Goal: Communication & Community: Answer question/provide support

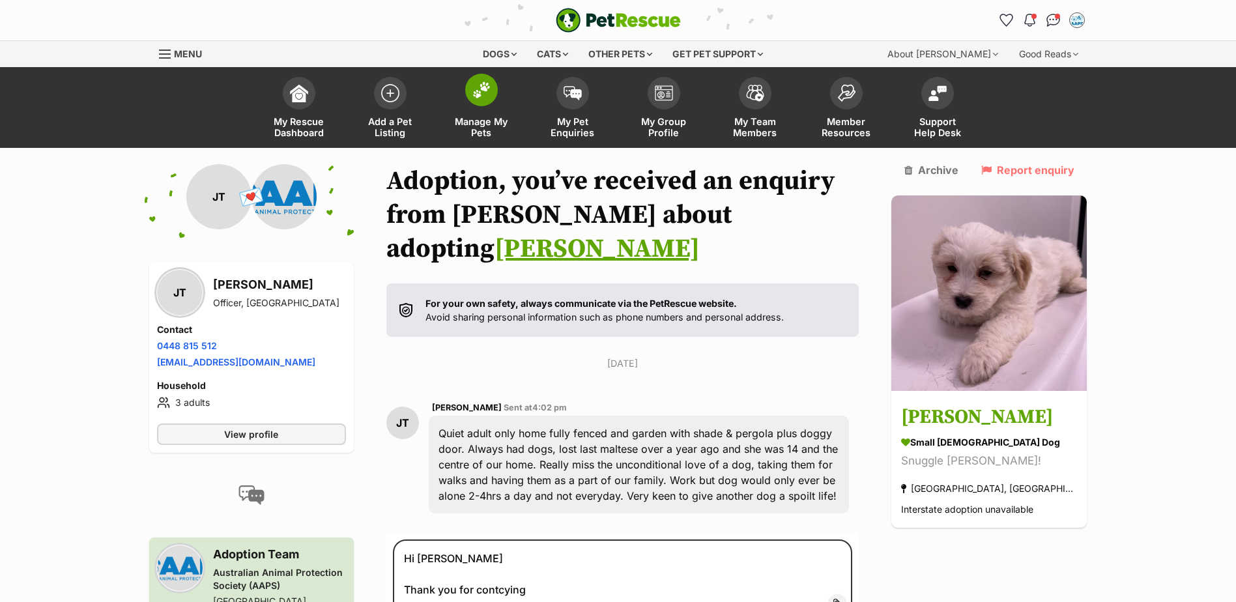
click at [477, 85] on img at bounding box center [481, 89] width 18 height 17
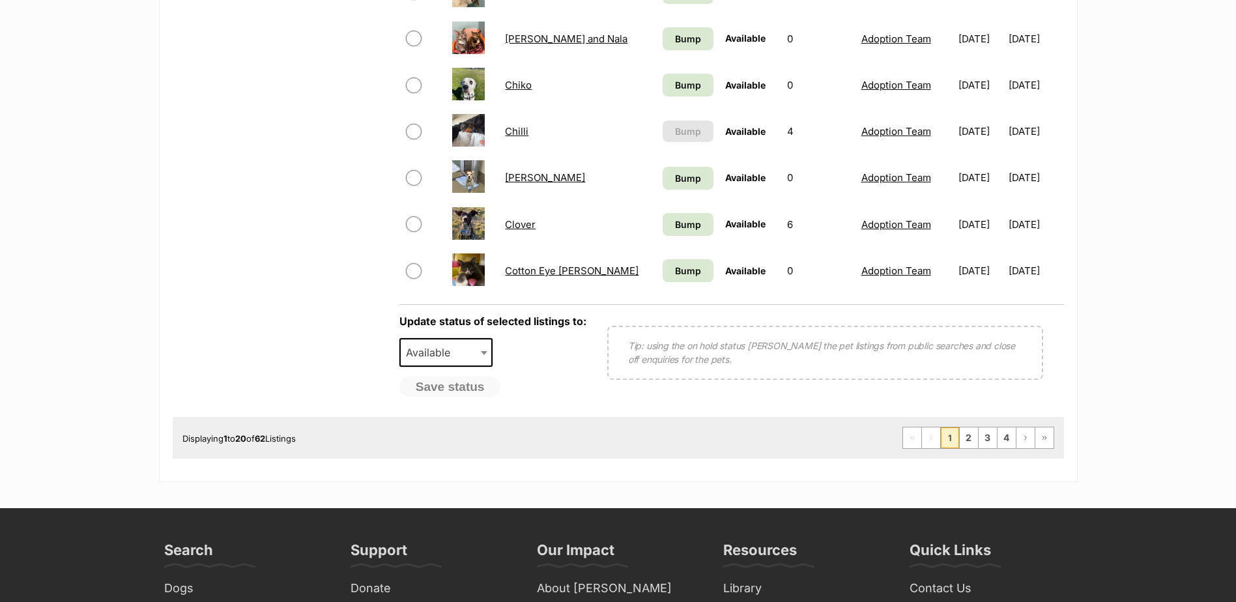
scroll to position [977, 0]
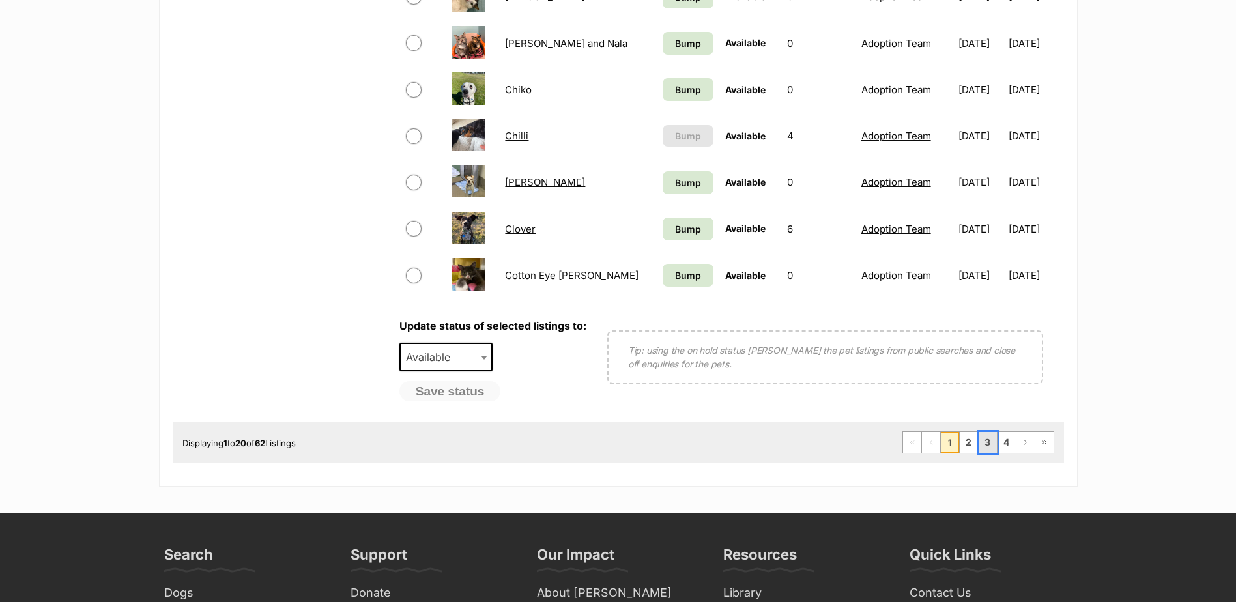
click at [986, 445] on link "3" at bounding box center [987, 442] width 18 height 21
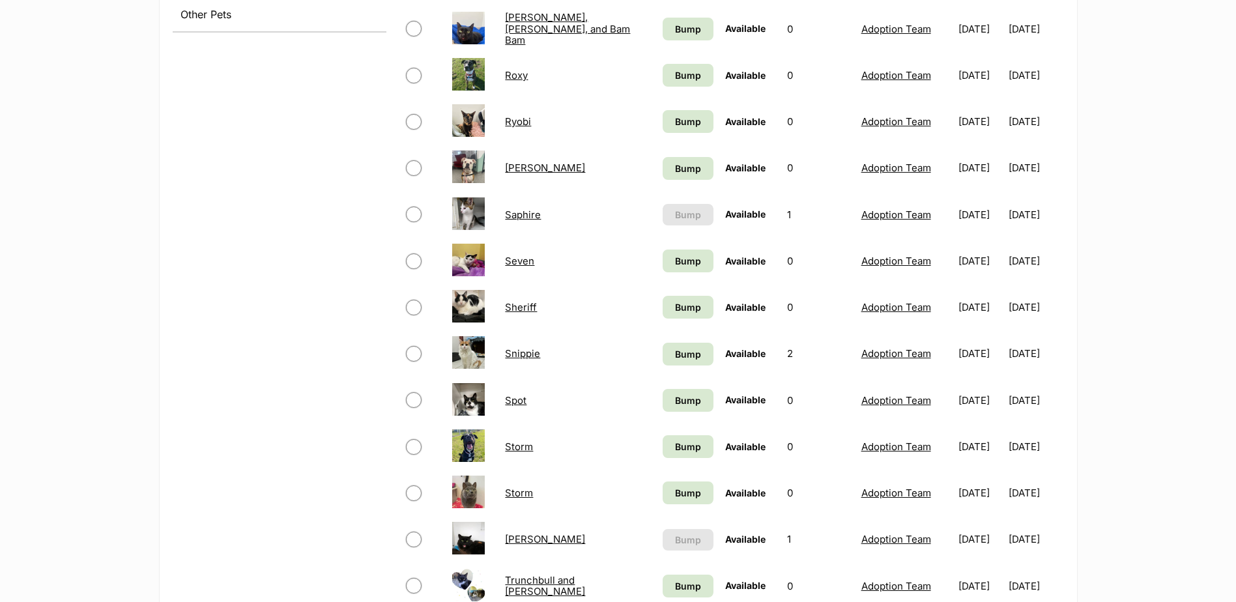
scroll to position [716, 0]
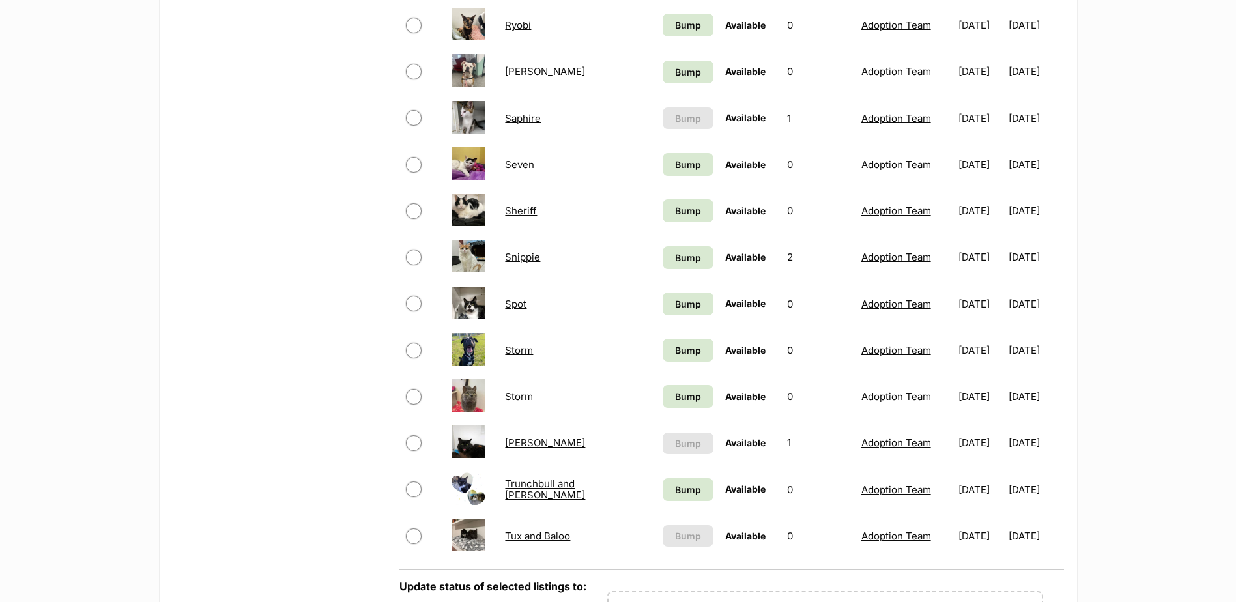
click at [509, 445] on link "Tito" at bounding box center [545, 442] width 80 height 12
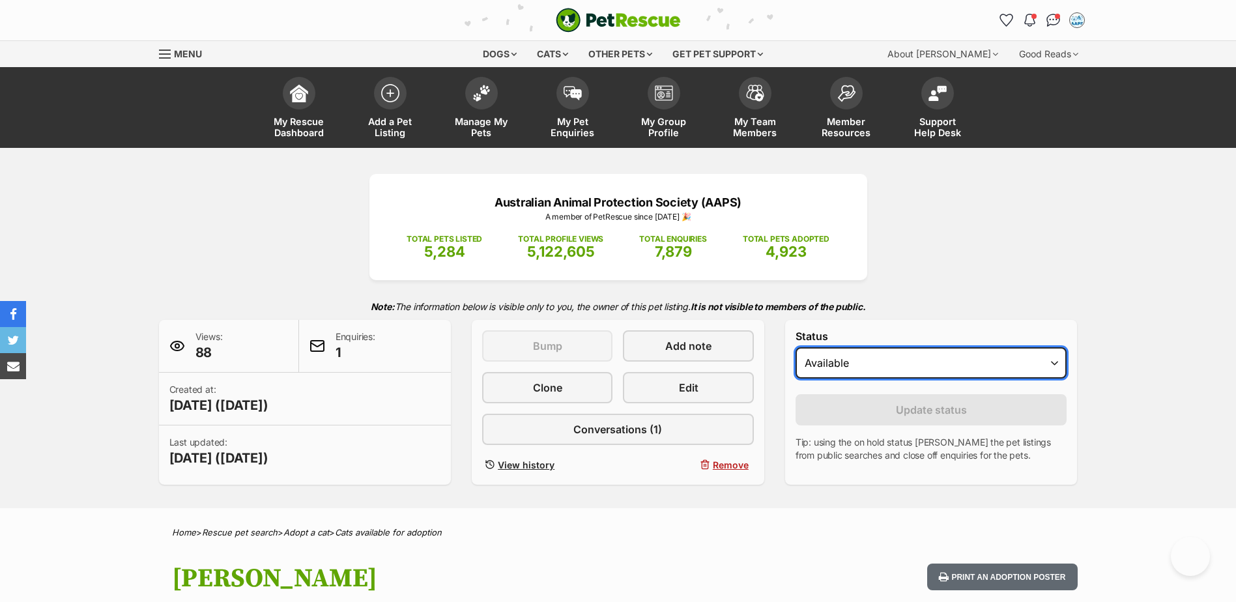
drag, startPoint x: 1052, startPoint y: 364, endPoint x: 1039, endPoint y: 379, distance: 19.9
click at [1052, 364] on select "Draft - not available as listing has enquires Available On hold Adopted" at bounding box center [931, 362] width 272 height 31
select select "rehomed"
click at [795, 347] on select "Draft - not available as listing has enquires Available On hold Adopted" at bounding box center [931, 362] width 272 height 31
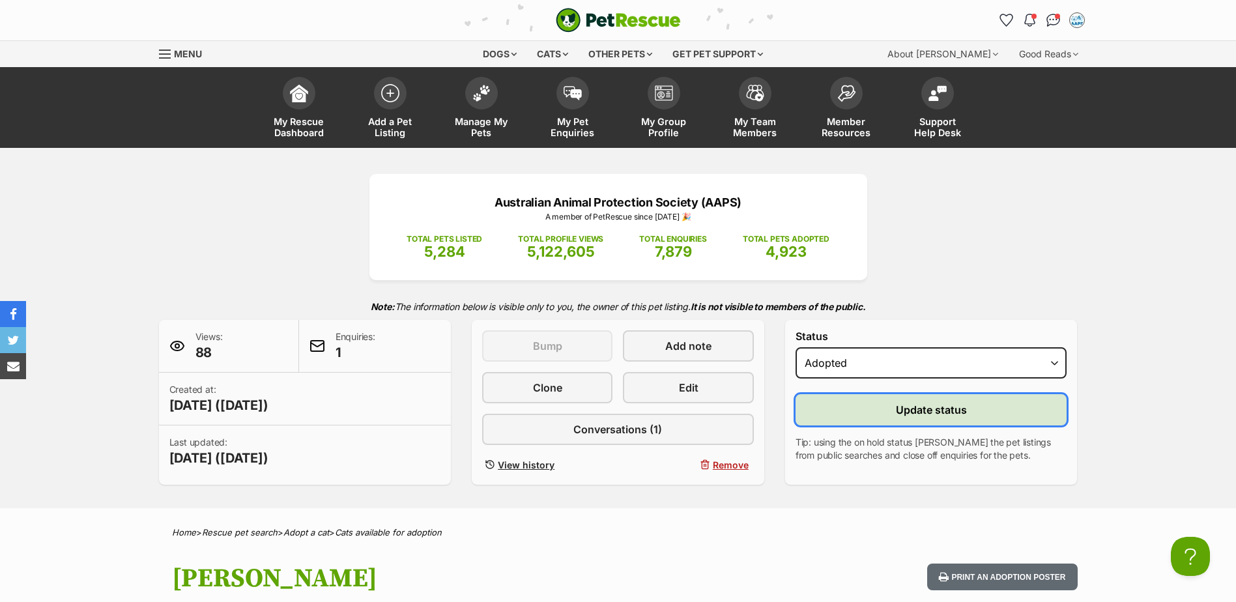
click at [948, 411] on span "Update status" at bounding box center [931, 410] width 71 height 16
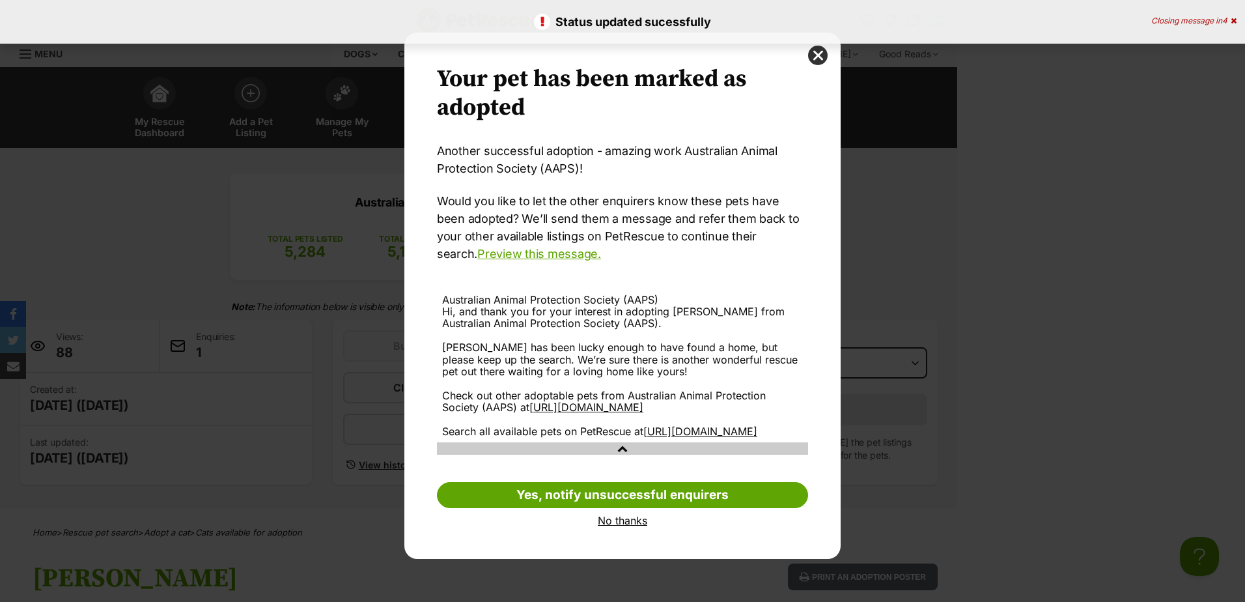
click at [629, 526] on link "No thanks" at bounding box center [622, 521] width 371 height 12
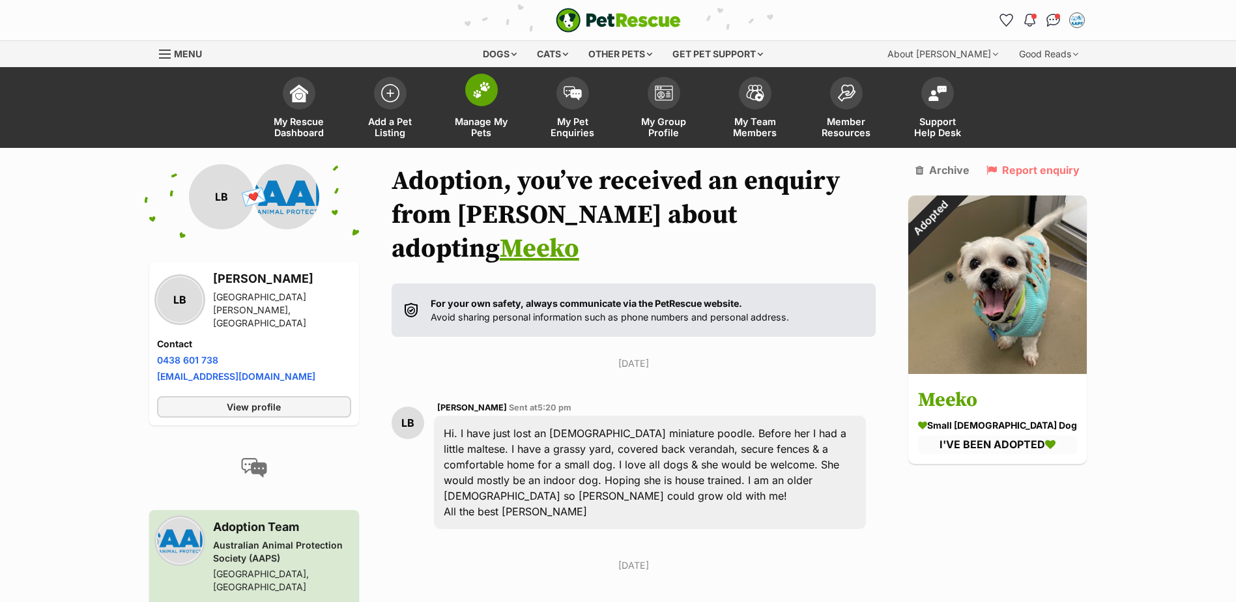
click at [480, 96] on img at bounding box center [481, 89] width 18 height 17
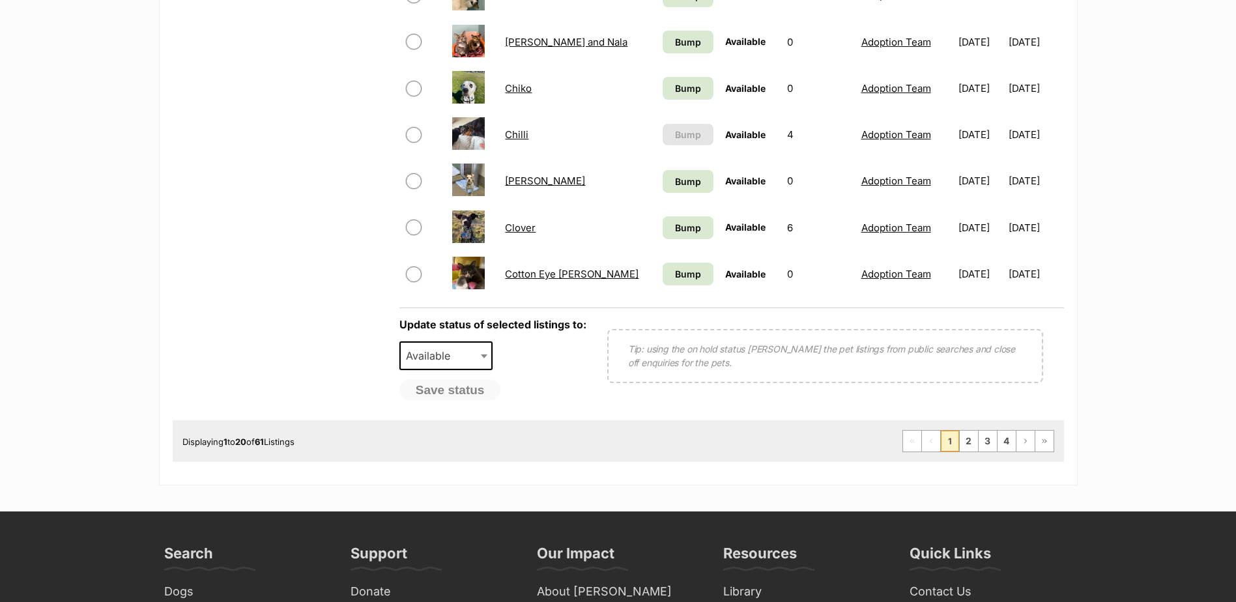
scroll to position [1042, 0]
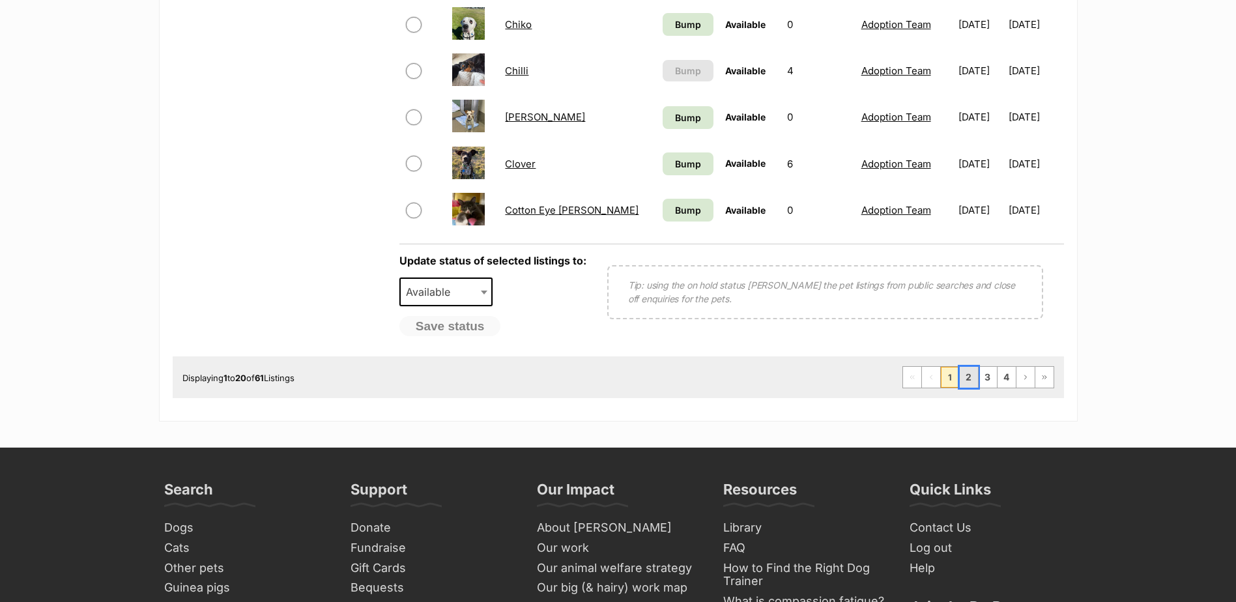
click at [964, 375] on link "2" at bounding box center [968, 377] width 18 height 21
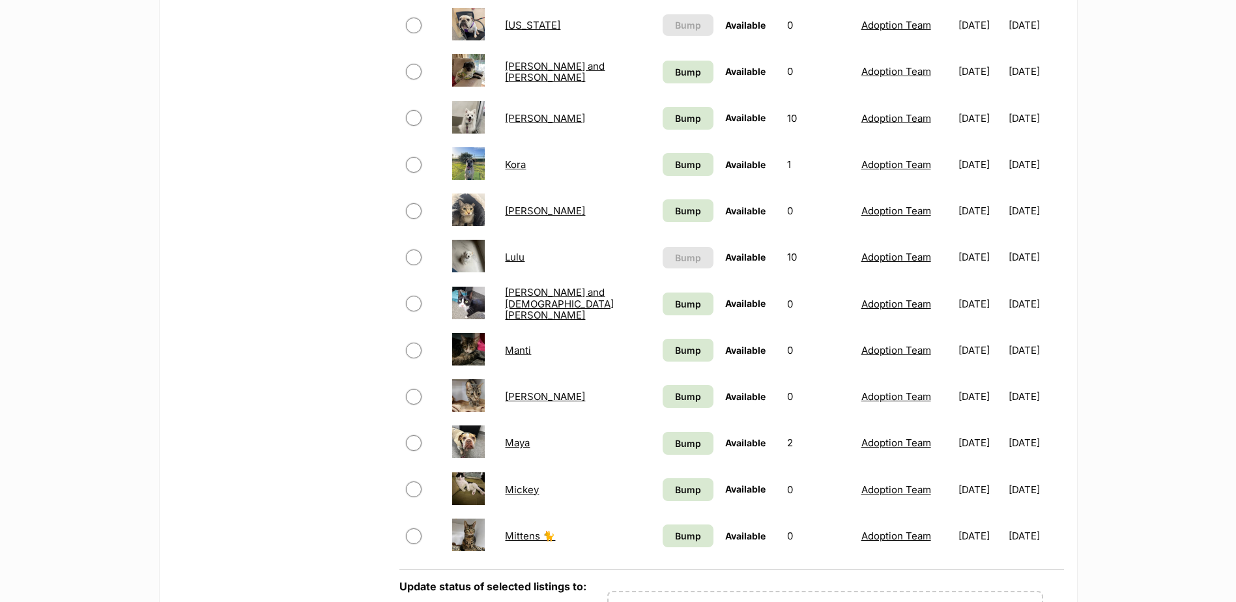
scroll to position [977, 0]
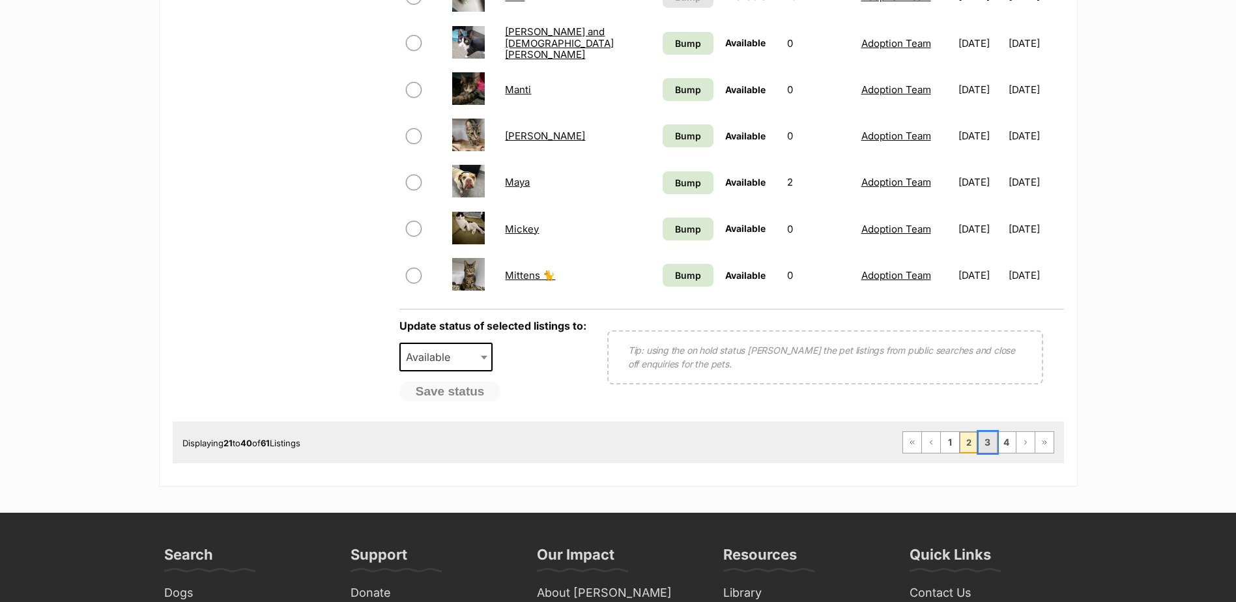
click at [984, 441] on link "3" at bounding box center [987, 442] width 18 height 21
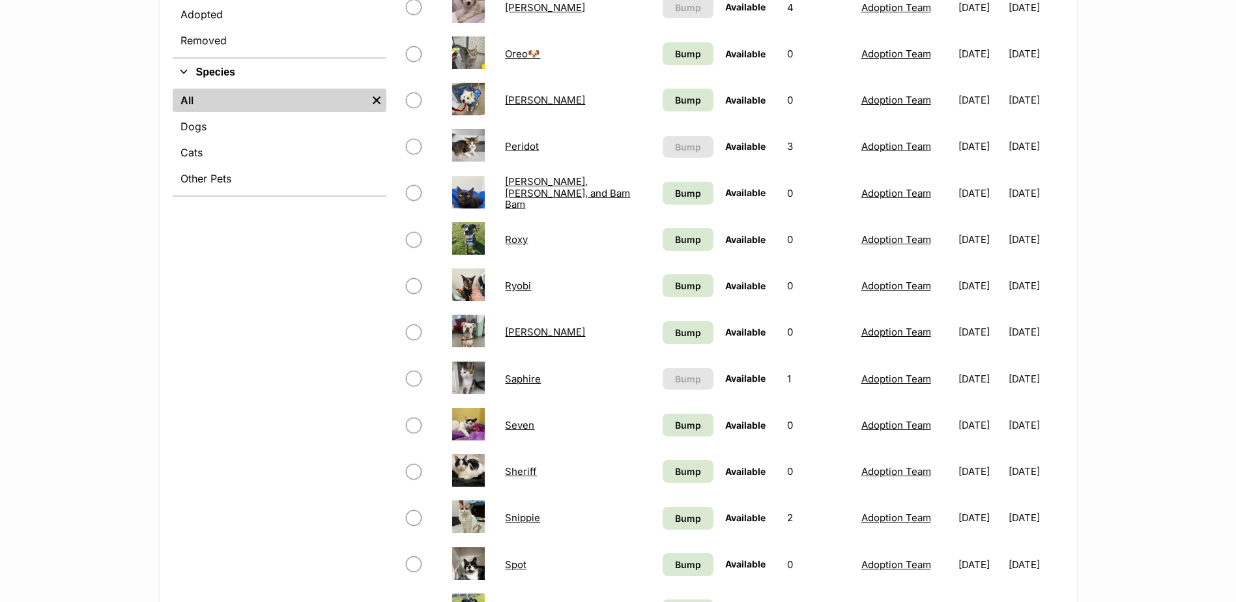
scroll to position [521, 0]
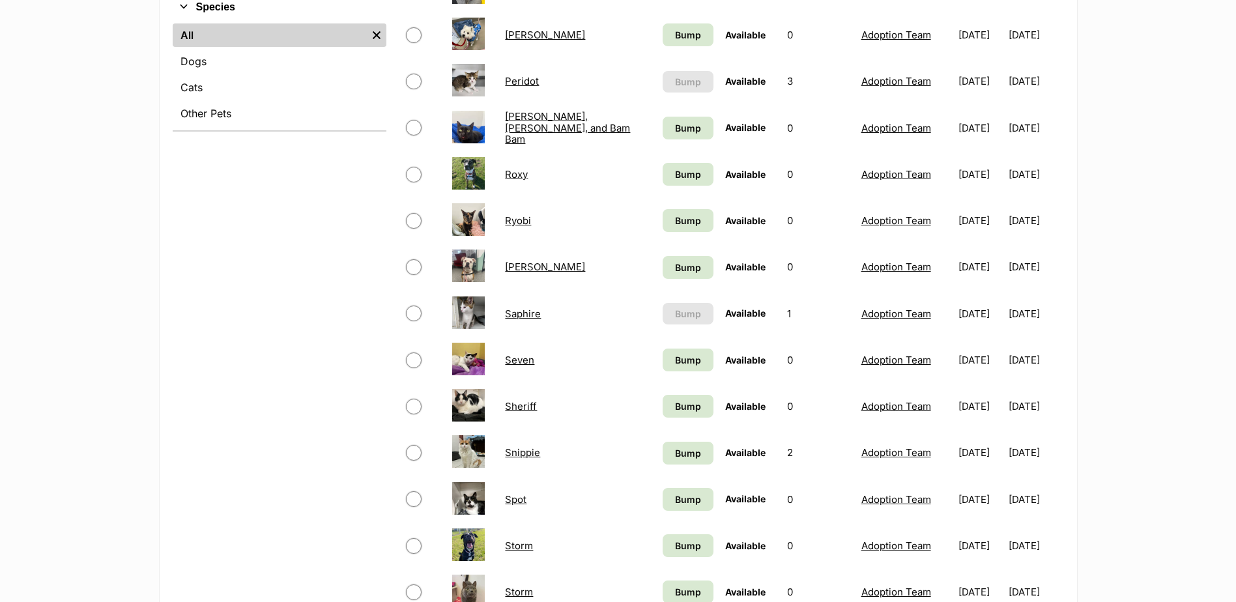
click at [519, 83] on link "Peridot" at bounding box center [522, 81] width 34 height 12
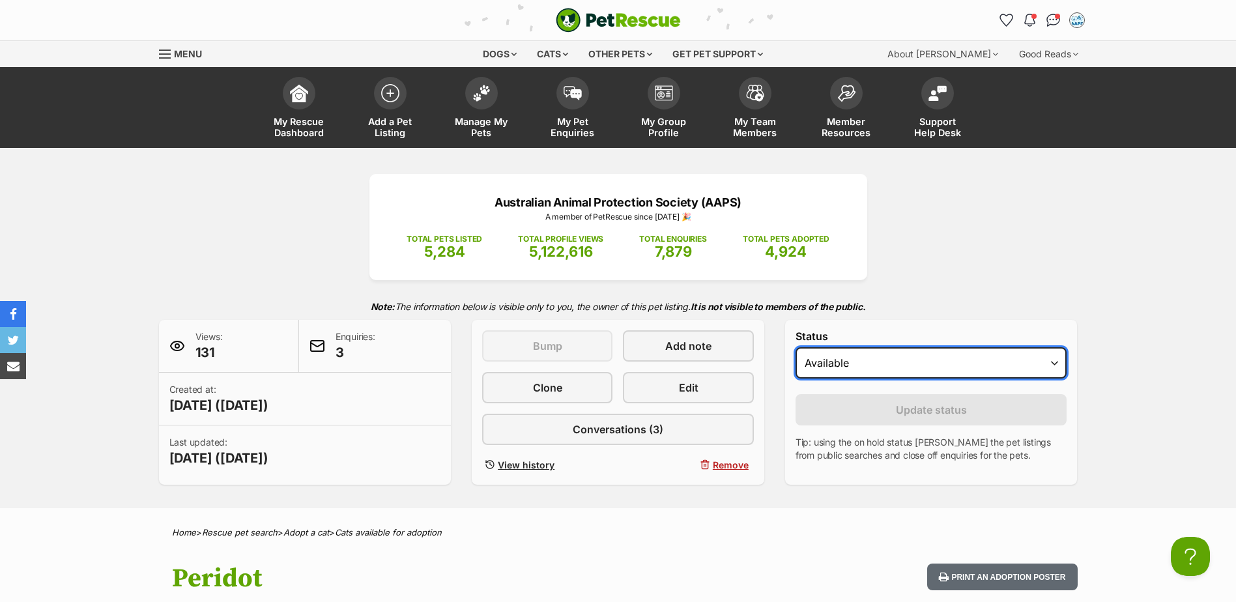
drag, startPoint x: 1058, startPoint y: 366, endPoint x: 1053, endPoint y: 373, distance: 8.0
click at [1058, 366] on select "Draft - not available as listing has enquires Available On hold Adopted" at bounding box center [931, 362] width 272 height 31
select select "rehomed"
click at [795, 347] on select "Draft - not available as listing has enquires Available On hold Adopted" at bounding box center [931, 362] width 272 height 31
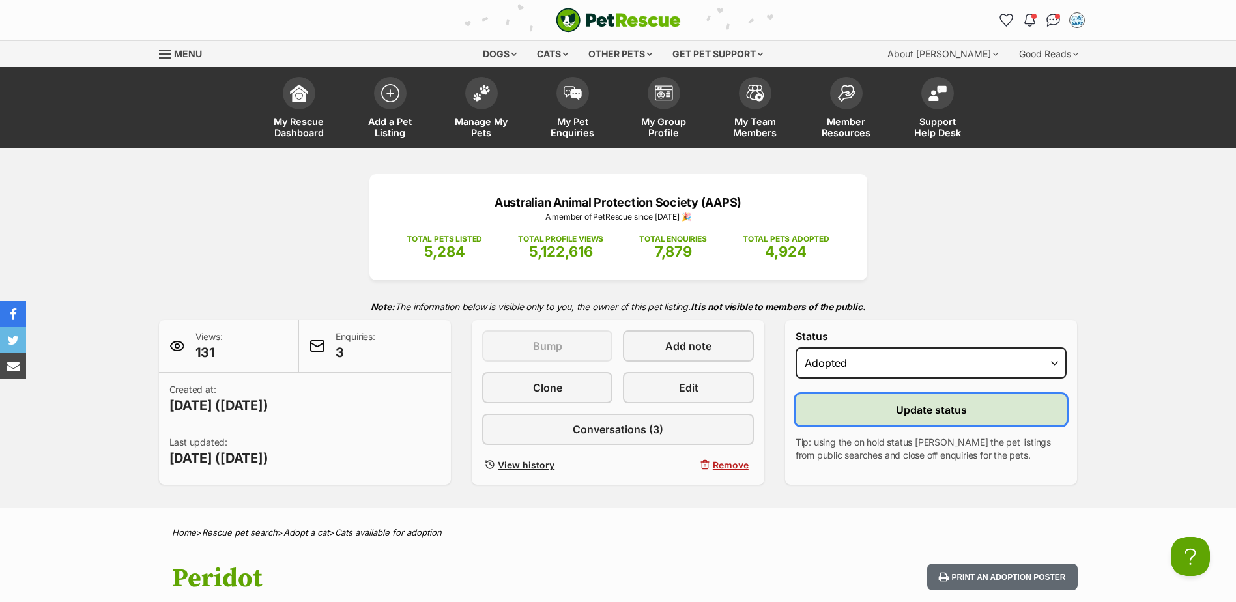
click at [942, 416] on span "Update status" at bounding box center [931, 410] width 71 height 16
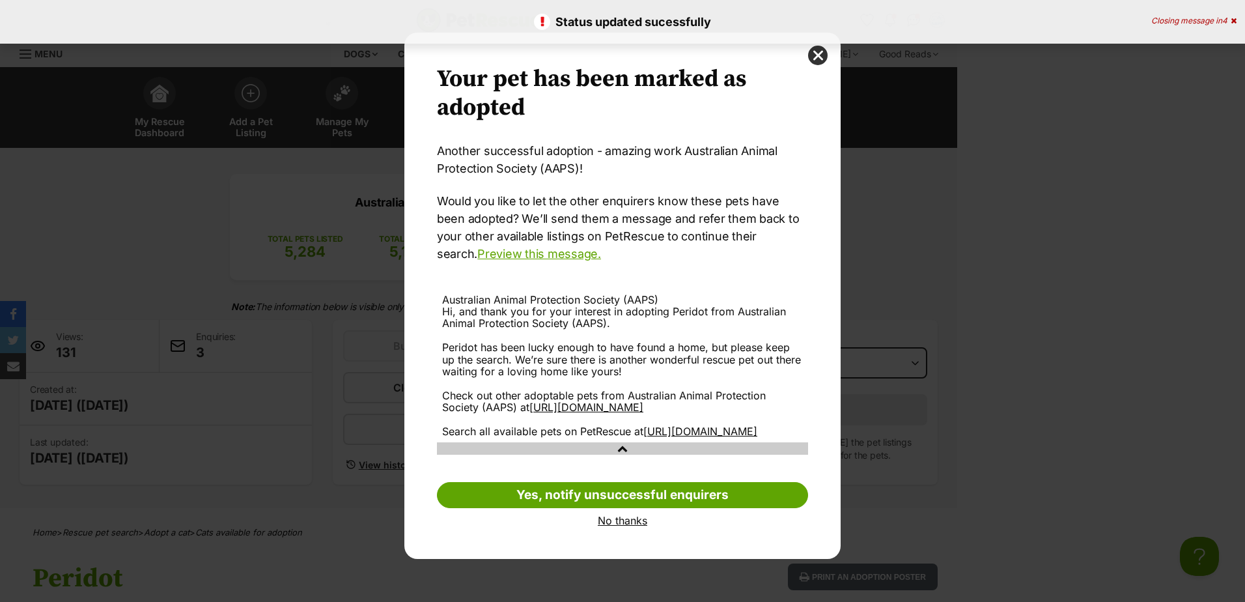
click at [611, 526] on link "No thanks" at bounding box center [622, 521] width 371 height 12
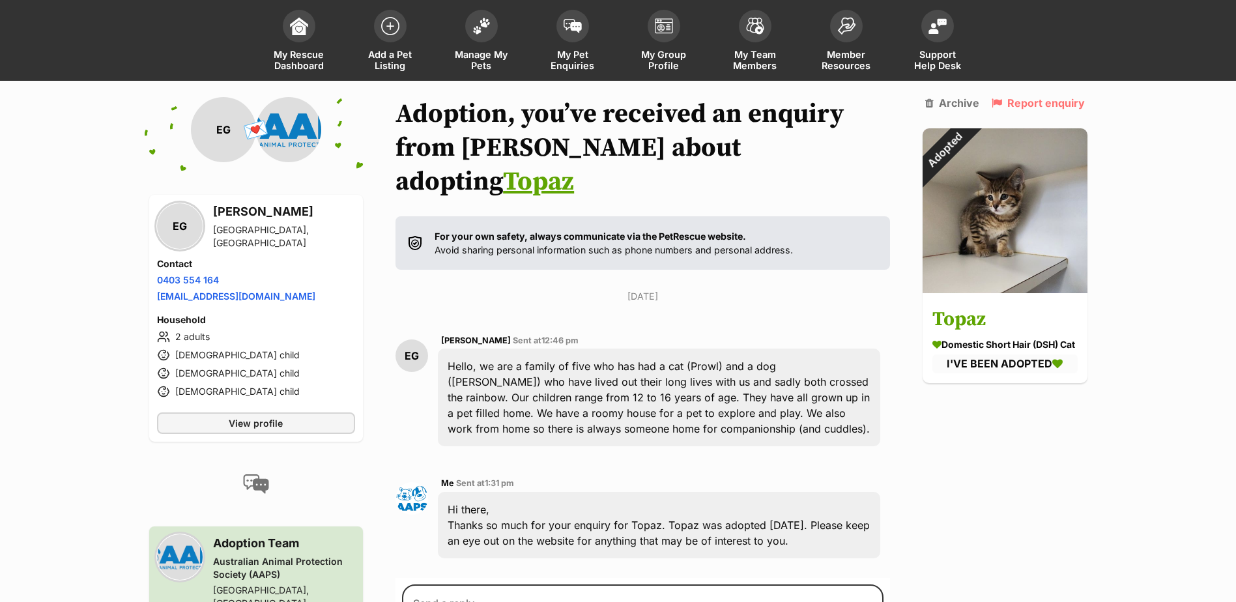
scroll to position [249, 0]
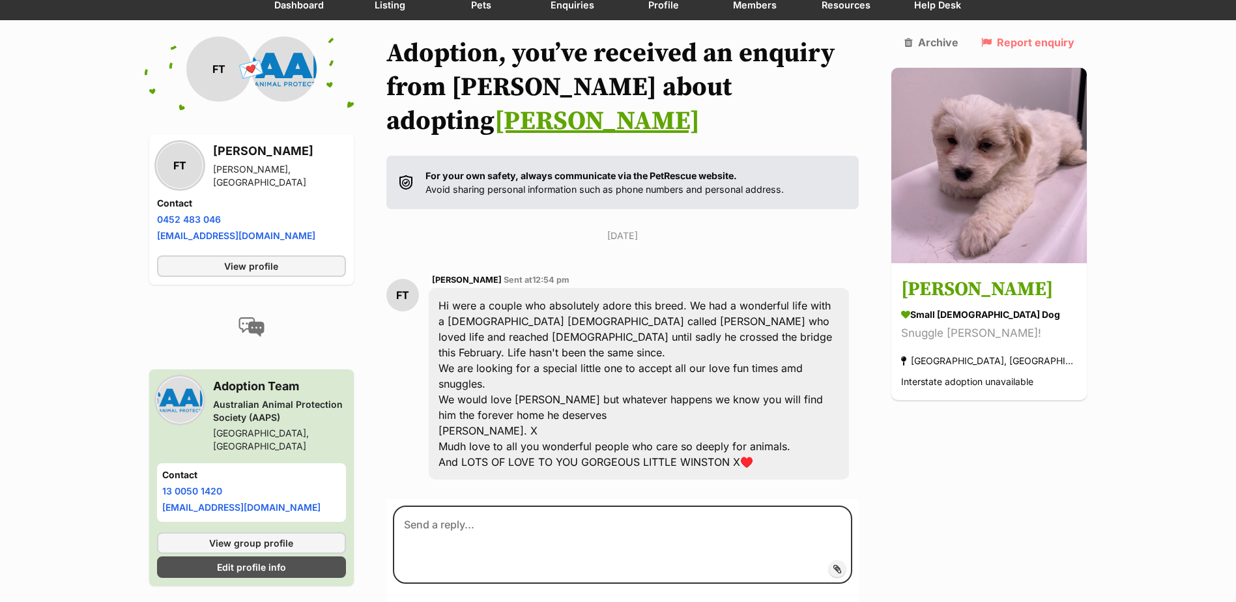
scroll to position [153, 0]
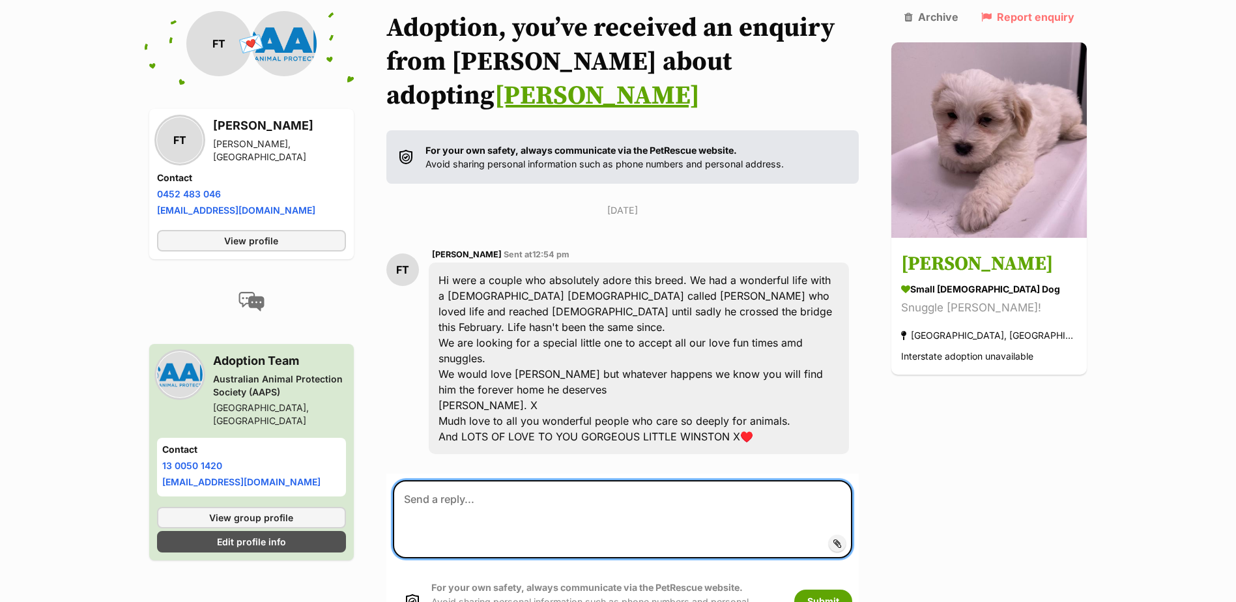
click at [466, 480] on textarea at bounding box center [623, 519] width 460 height 78
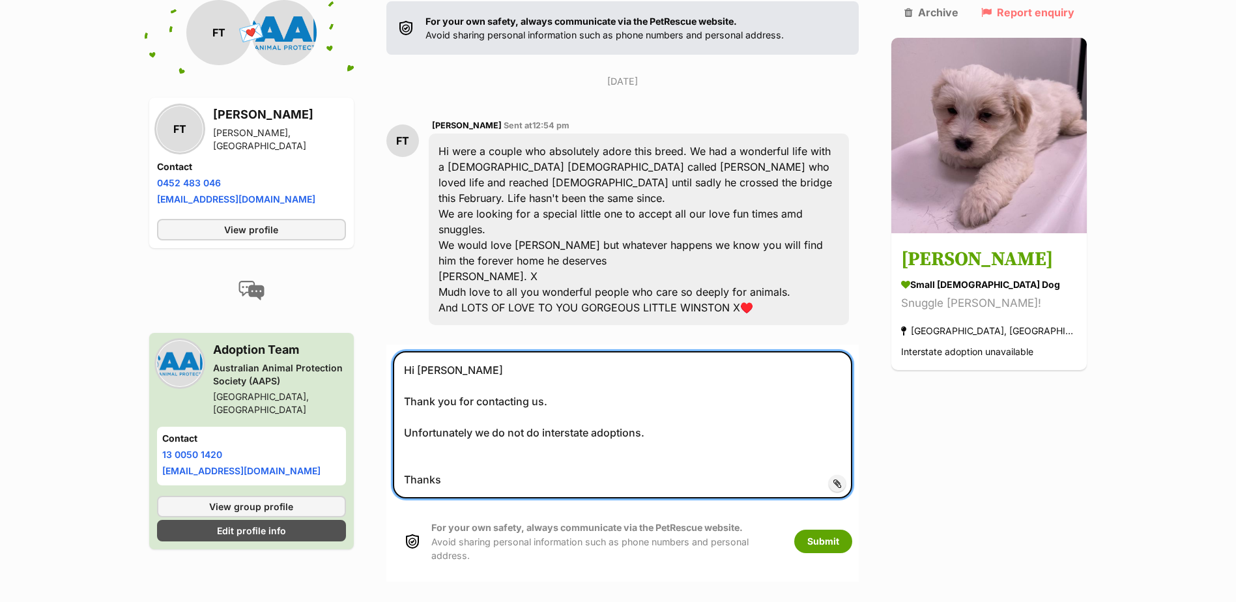
scroll to position [283, 0]
type textarea "Hi [PERSON_NAME] Thank you for contacting us. Unfortunately we do not do inters…"
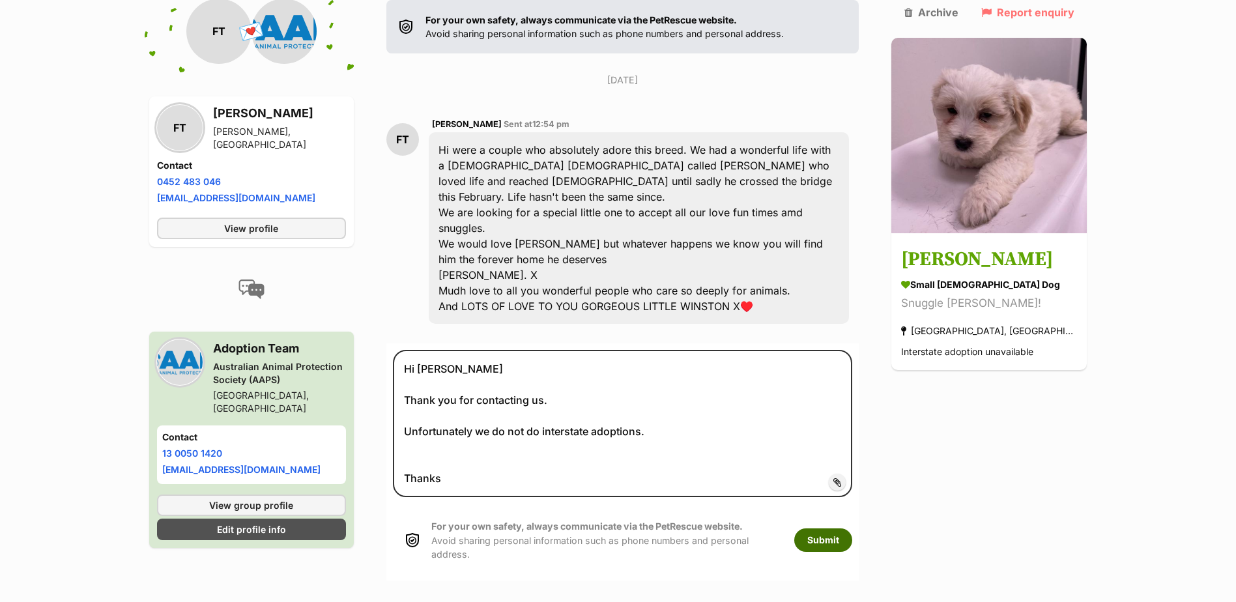
click at [852, 528] on button "Submit" at bounding box center [823, 539] width 58 height 23
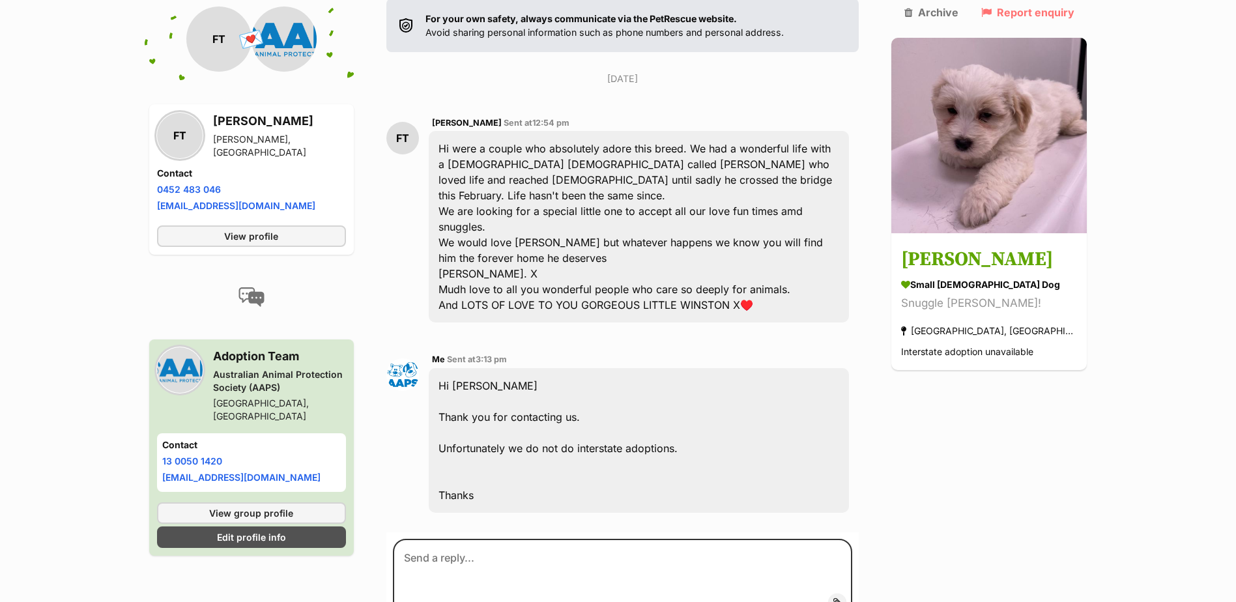
scroll to position [351, 0]
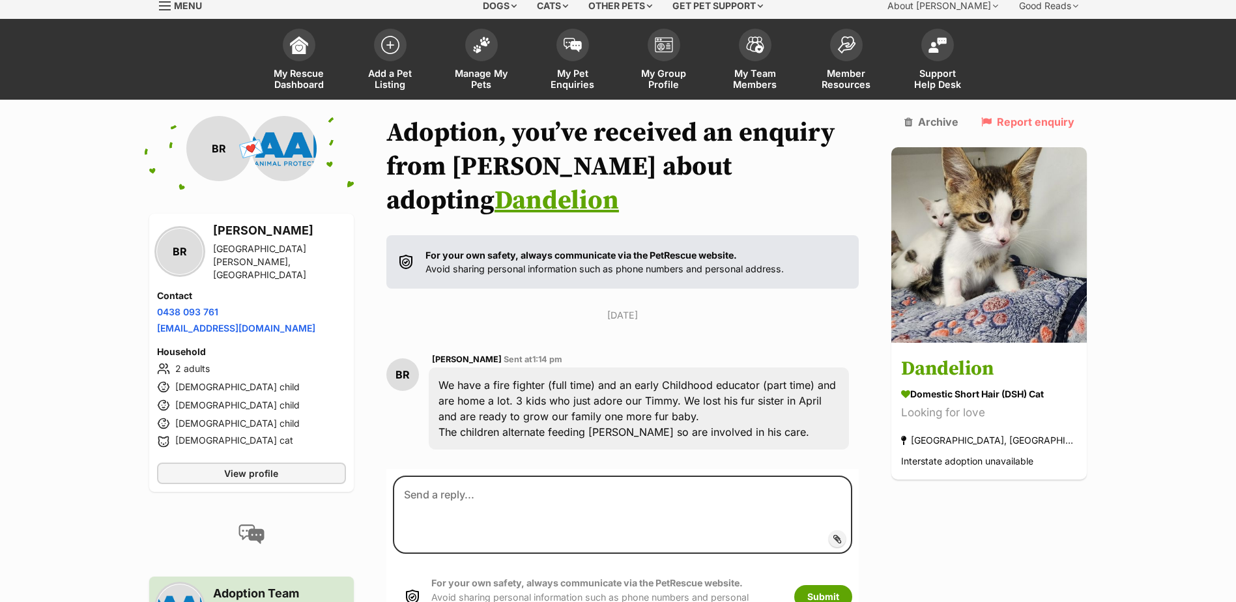
scroll to position [114, 0]
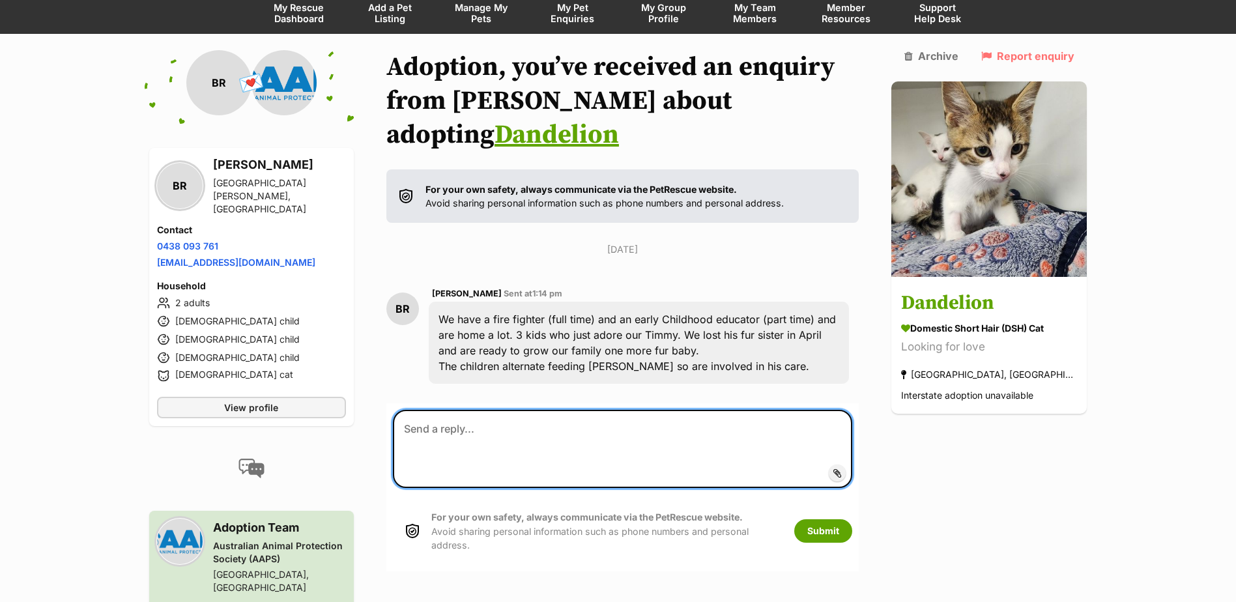
click at [447, 410] on textarea at bounding box center [623, 449] width 460 height 78
click at [466, 410] on textarea at bounding box center [623, 449] width 460 height 78
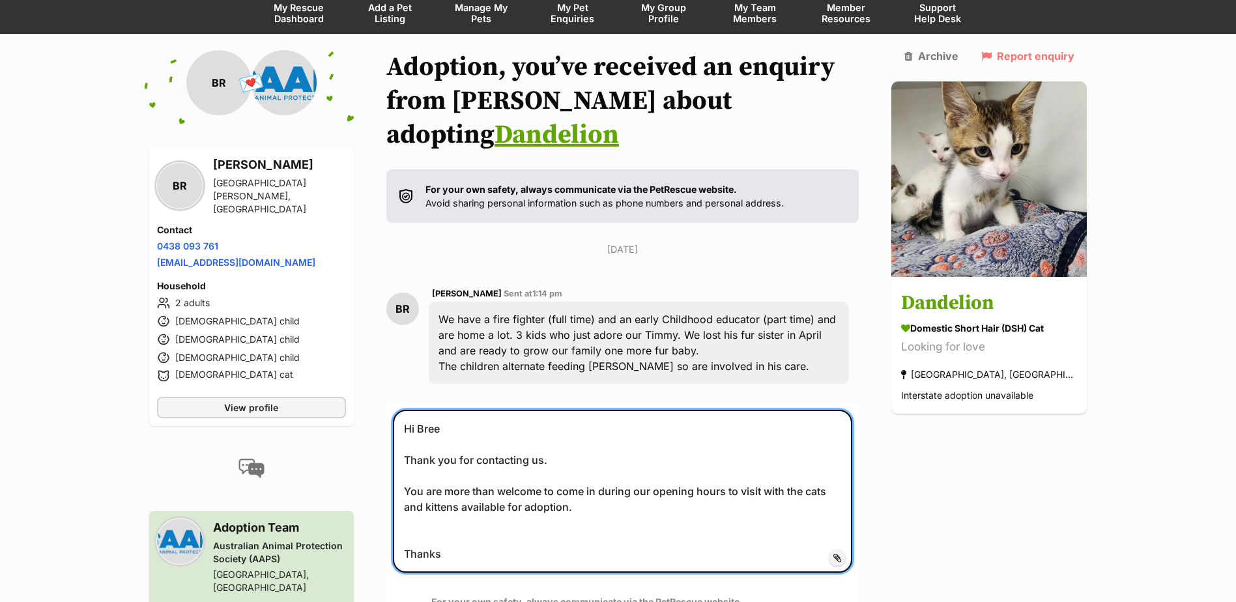
type textarea "Hi Bree Thank you for contacting us. You are more than welcome to come in durin…"
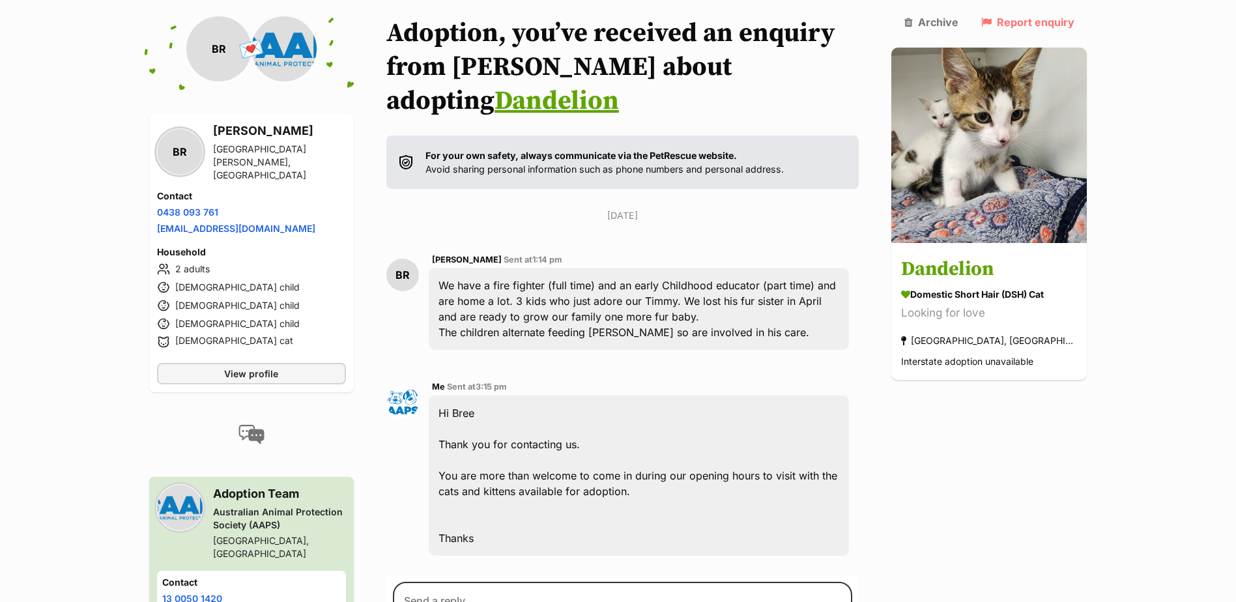
scroll to position [281, 0]
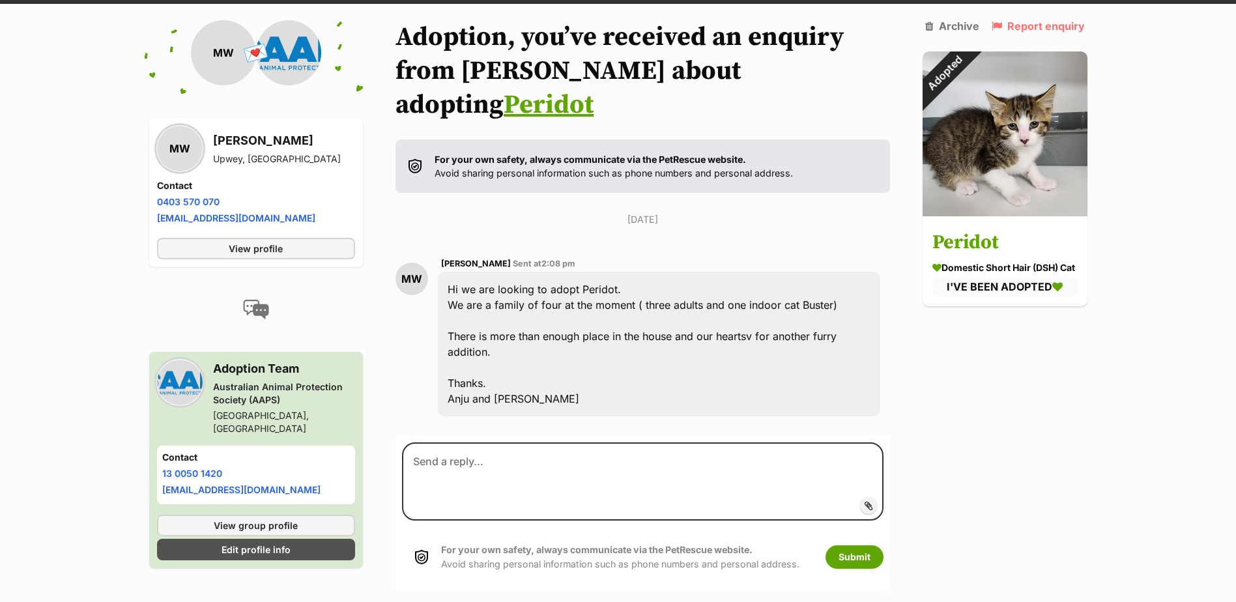
scroll to position [145, 0]
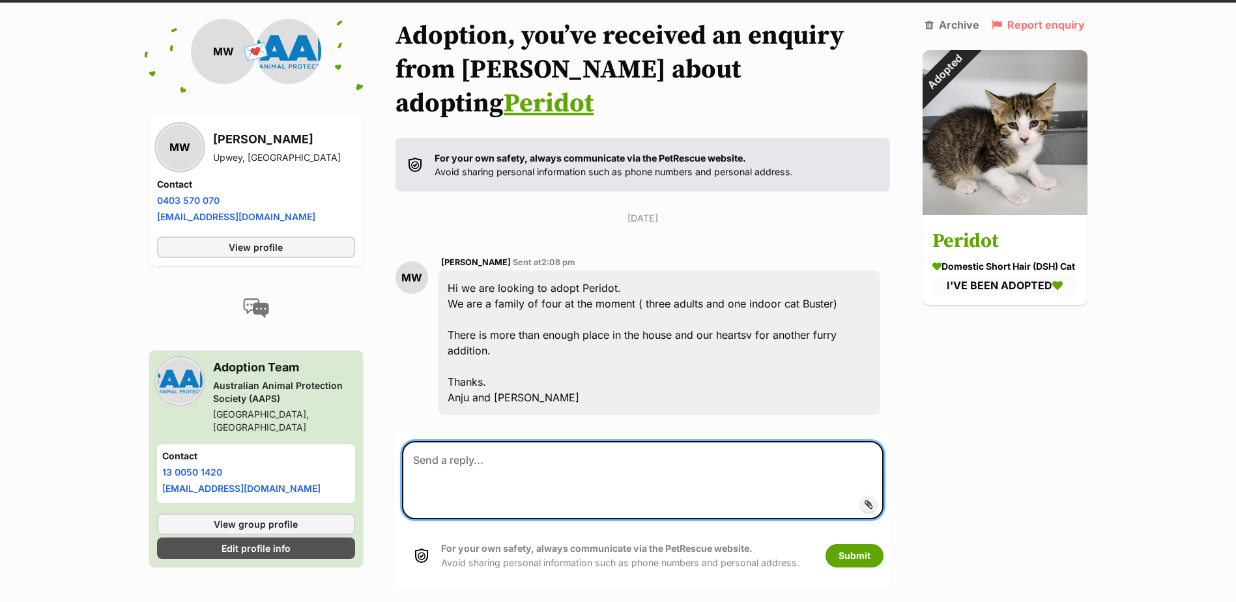
click at [453, 441] on textarea at bounding box center [642, 480] width 481 height 78
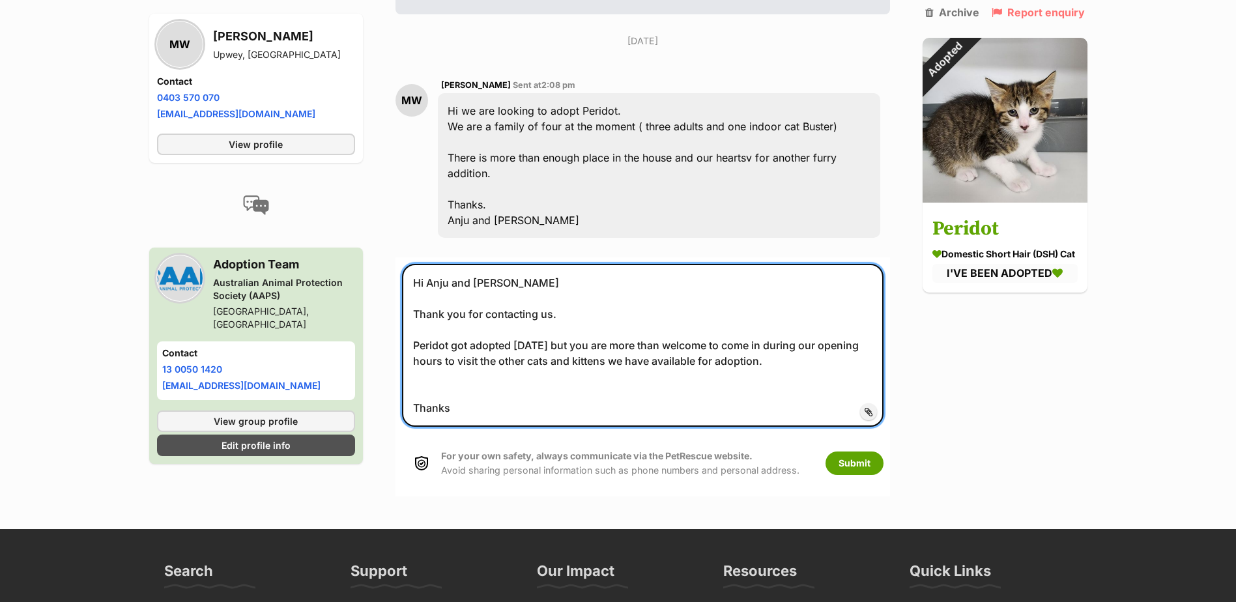
scroll to position [341, 0]
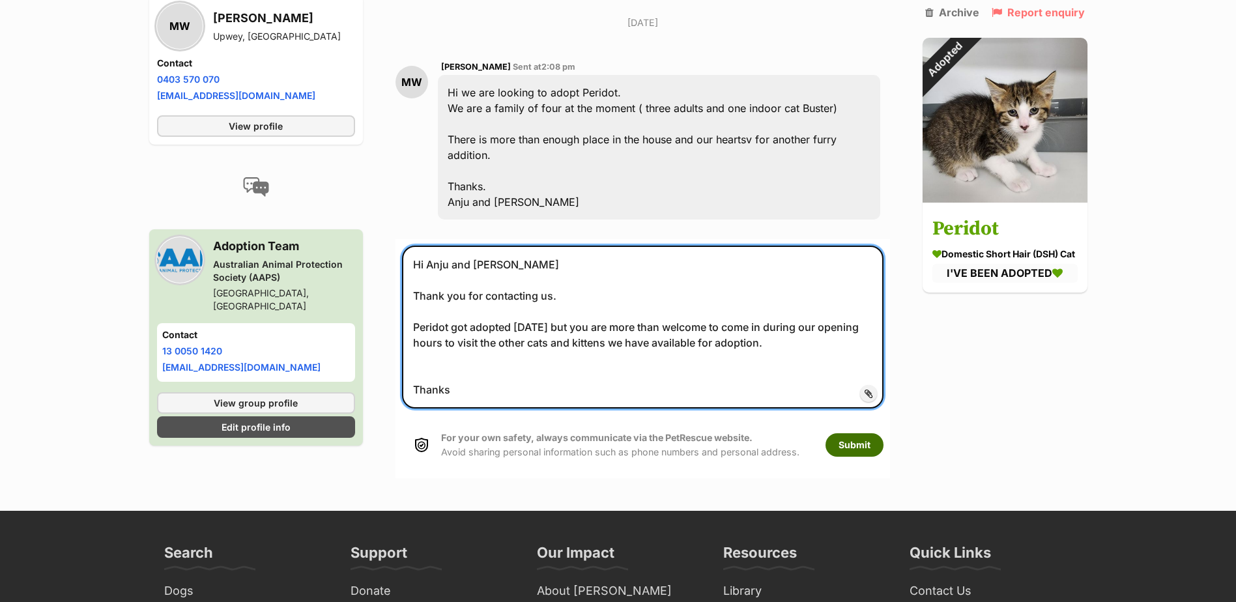
type textarea "Hi Anju and [PERSON_NAME] Thank you for contacting us. Peridot got adopted [DAT…"
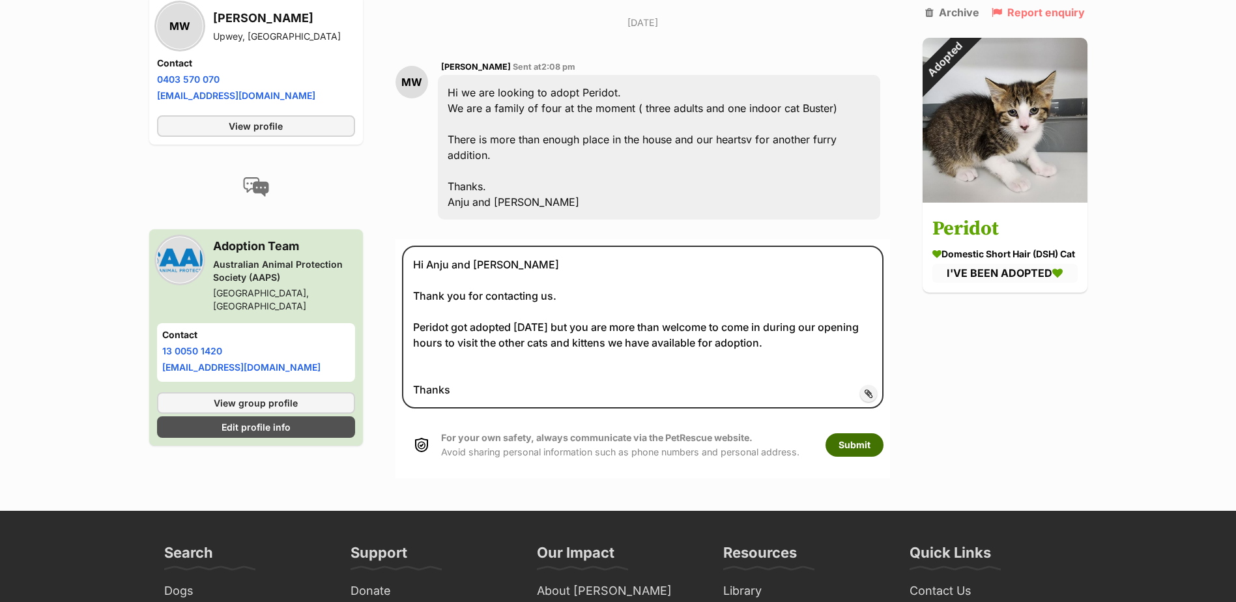
click at [853, 433] on button "Submit" at bounding box center [854, 444] width 58 height 23
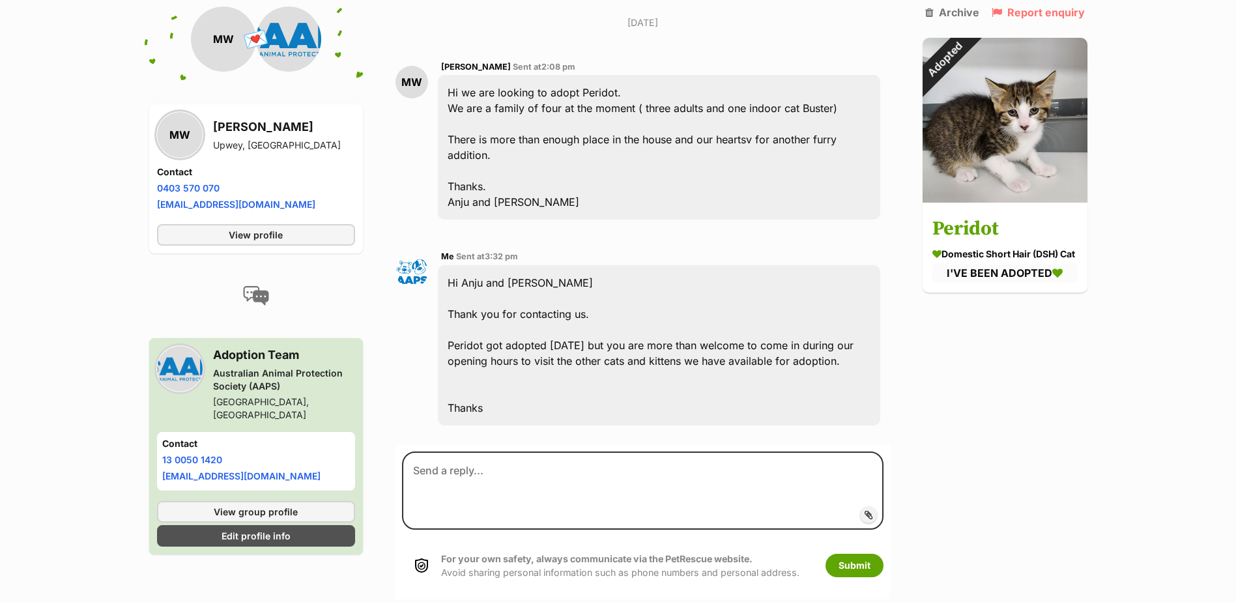
scroll to position [343, 0]
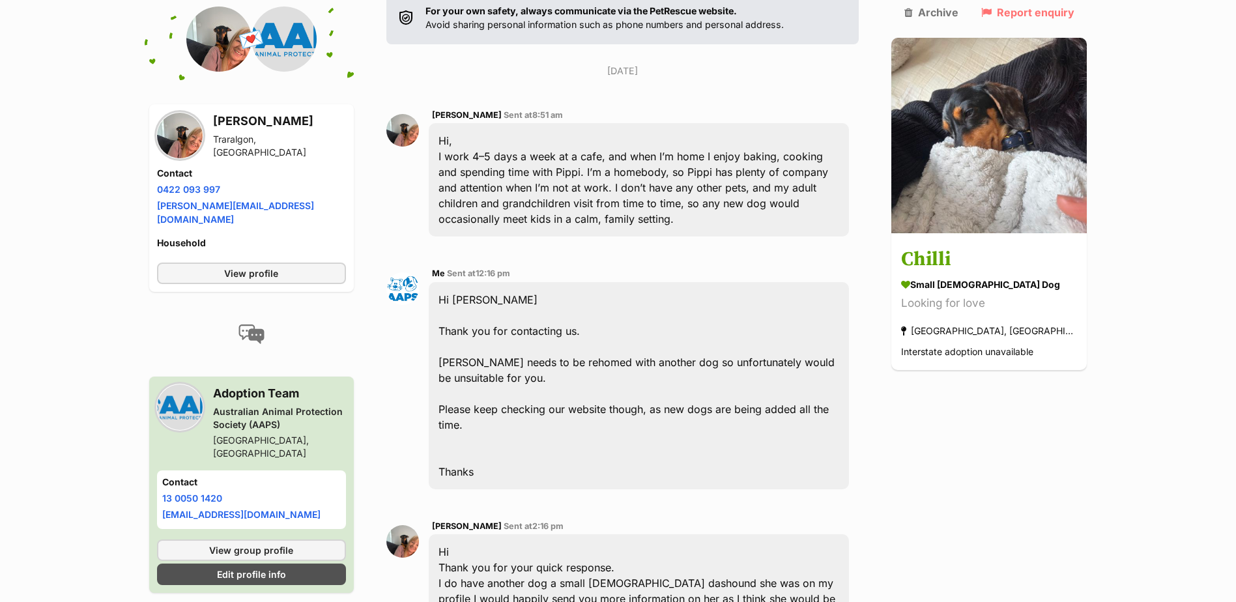
scroll to position [257, 0]
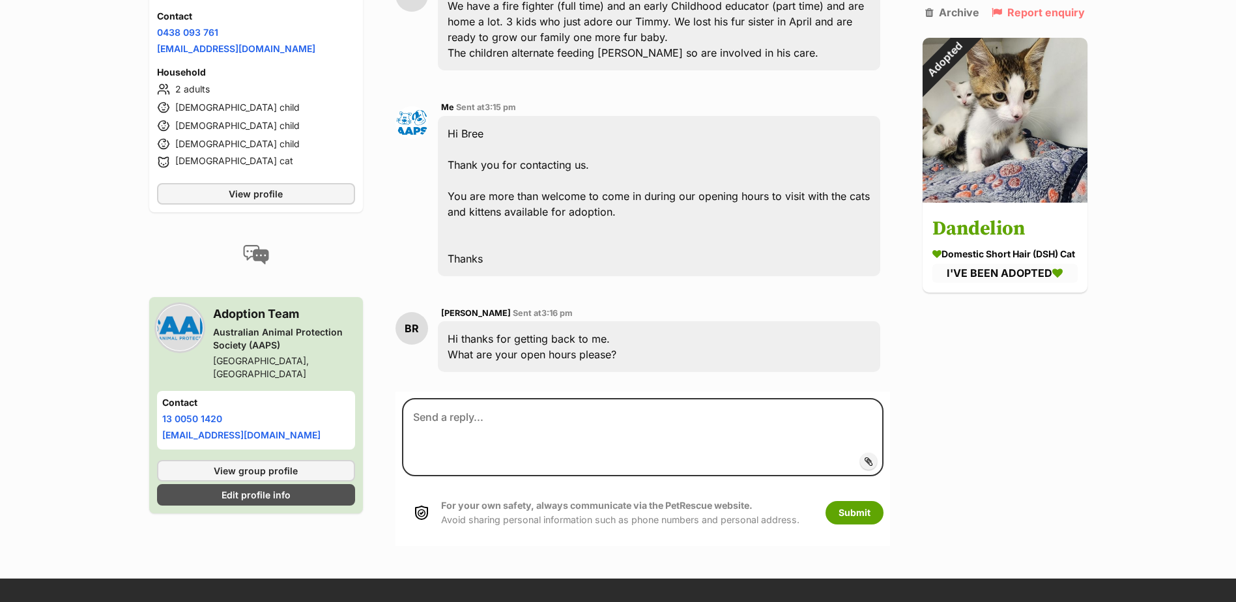
scroll to position [431, 0]
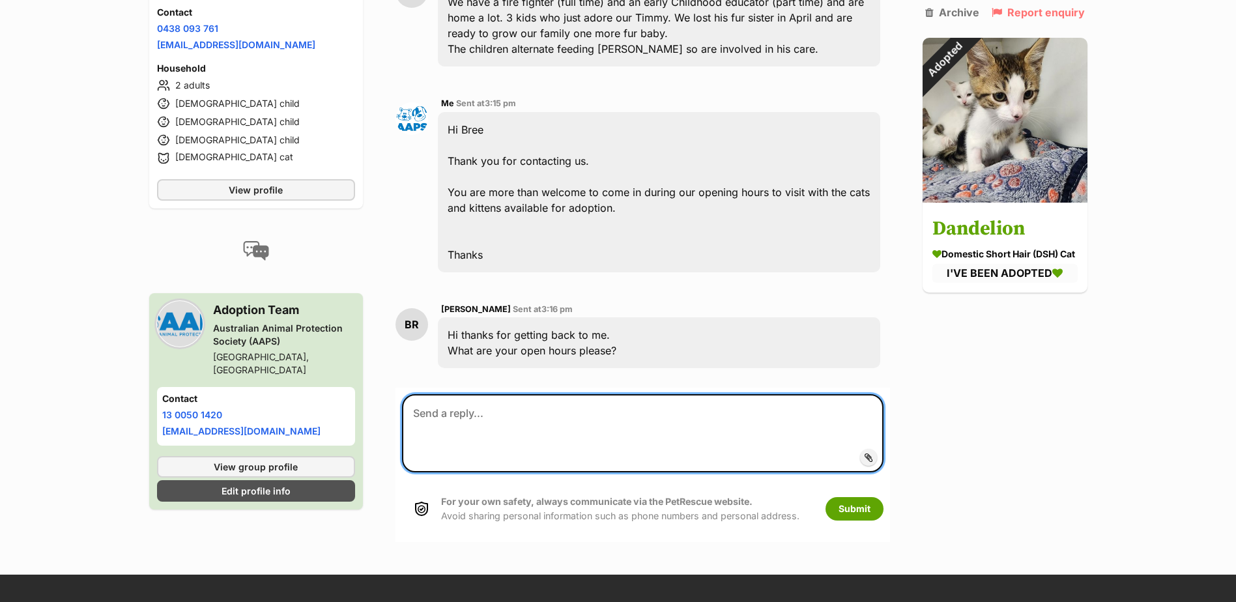
click at [425, 396] on textarea at bounding box center [642, 433] width 481 height 78
type textarea "10.30am-3.30pm - M-S and 11-3pm Sunday."
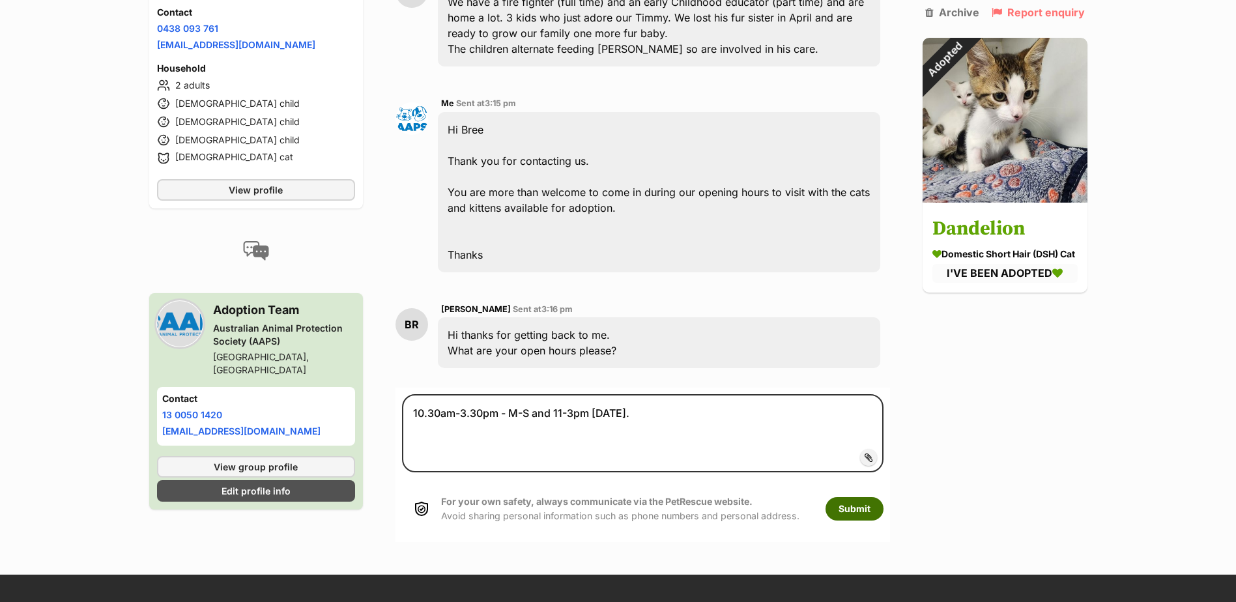
click at [859, 497] on button "Submit" at bounding box center [854, 508] width 58 height 23
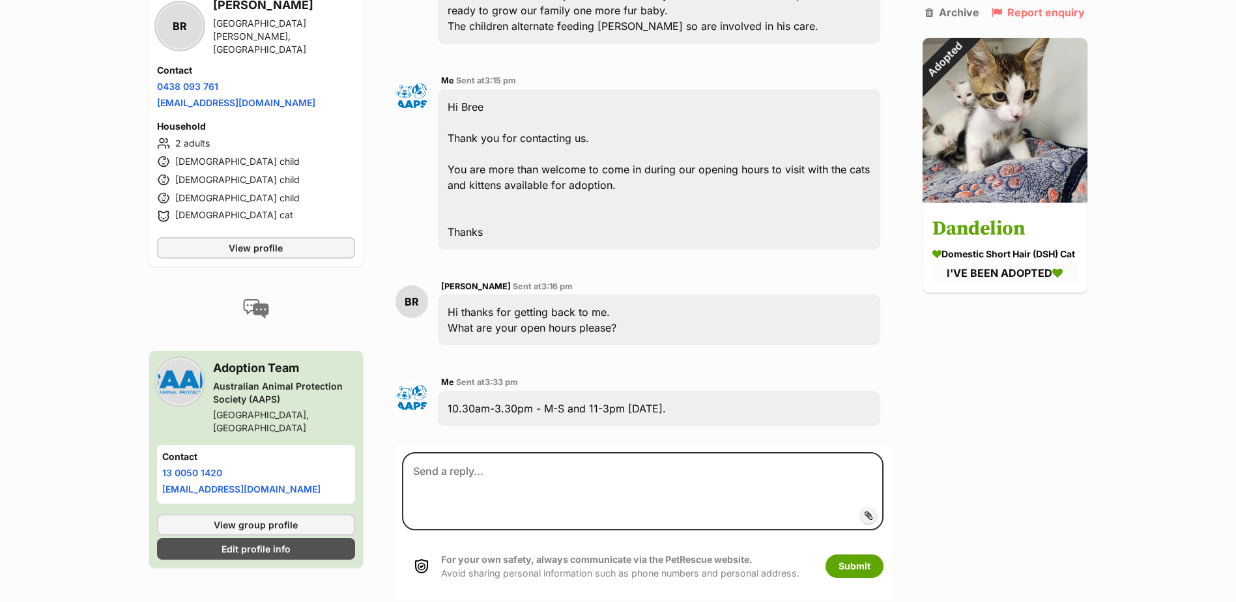
scroll to position [520, 0]
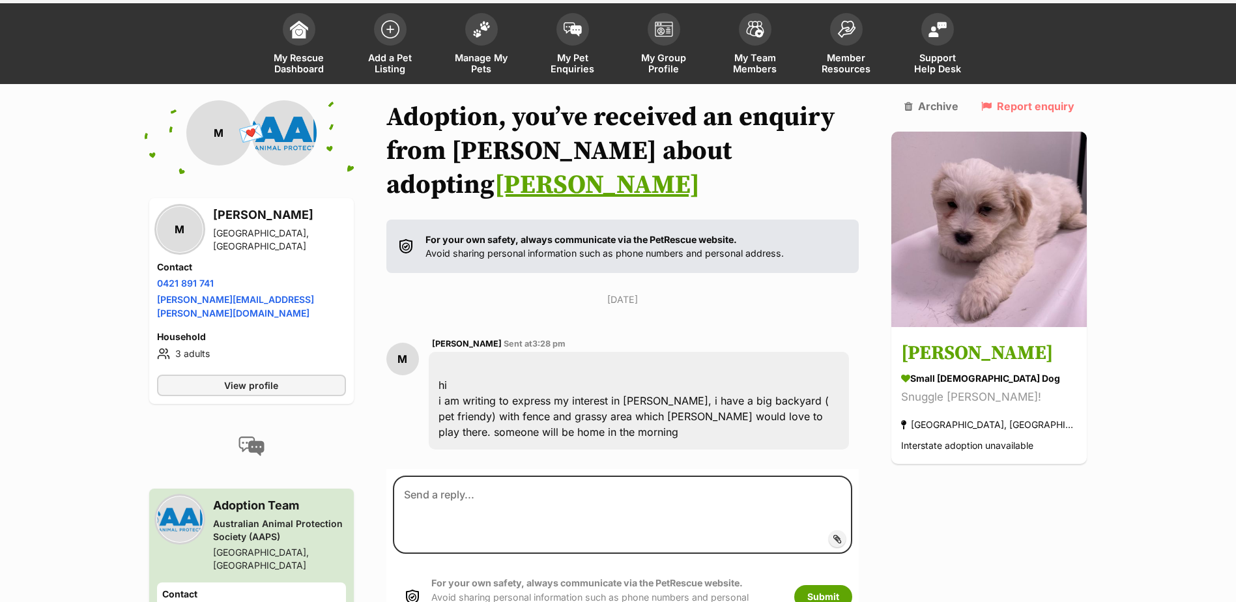
scroll to position [122, 0]
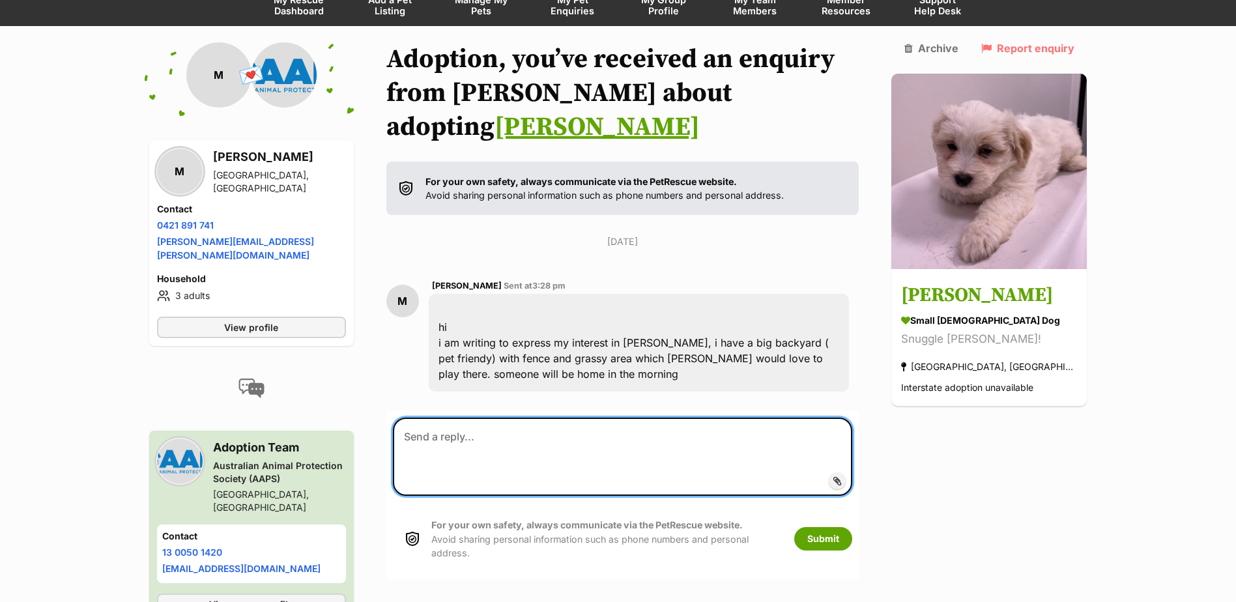
click at [467, 417] on textarea at bounding box center [623, 456] width 460 height 78
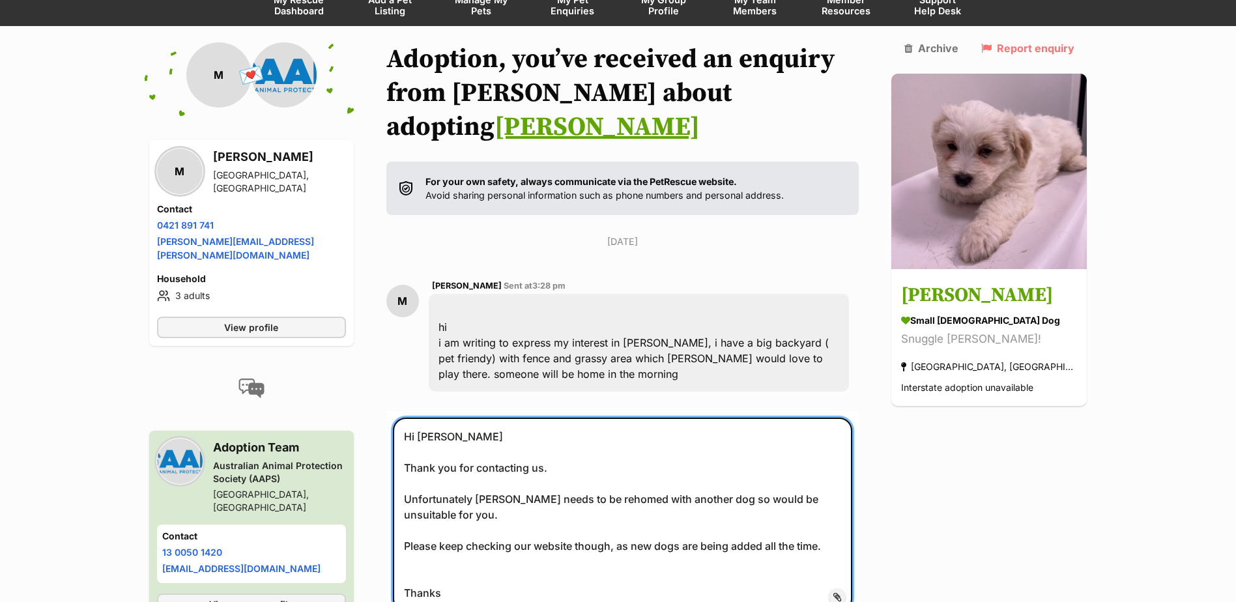
drag, startPoint x: 478, startPoint y: 557, endPoint x: 367, endPoint y: 407, distance: 186.3
click at [367, 407] on div "Back to all conversations 💌 Conversation participant details M M Mona Sydenham,…" at bounding box center [617, 368] width 957 height 653
paste textarea "https://aaps.org.au/animal-adoption/yumi-%f0%9f%90%b6/"
type textarea "https://aaps.org.au/animal-adoption/yumi-%f0%9f%90%b6/"
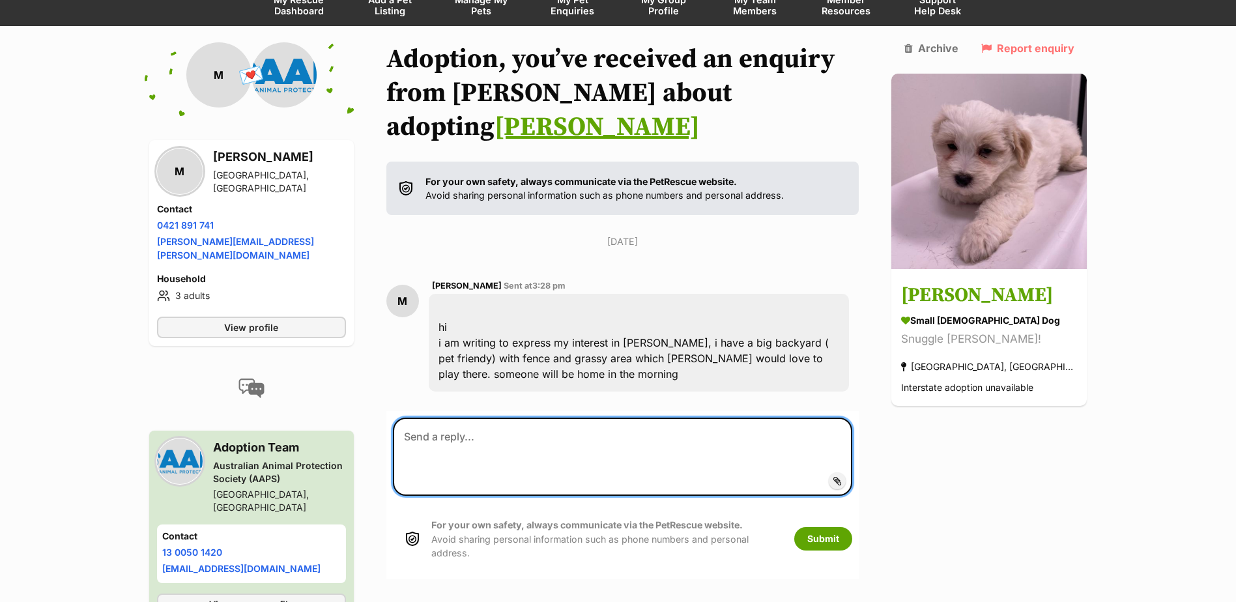
click at [460, 417] on textarea at bounding box center [623, 456] width 460 height 78
click at [449, 417] on textarea at bounding box center [623, 456] width 460 height 78
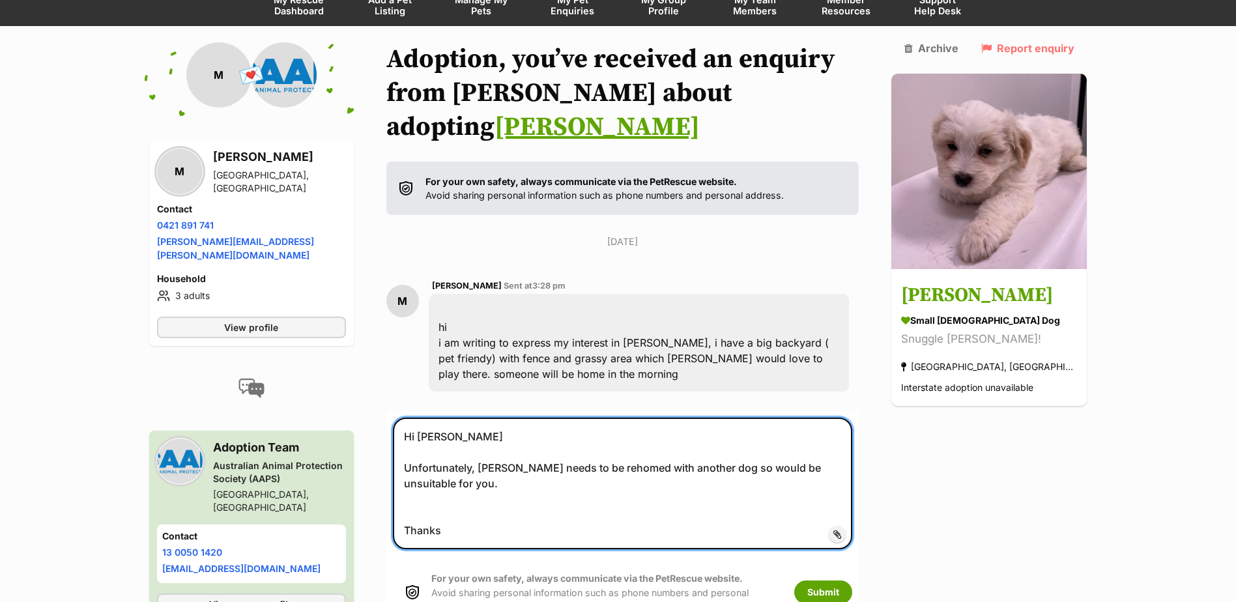
drag, startPoint x: 457, startPoint y: 496, endPoint x: 408, endPoint y: 399, distance: 108.6
click at [402, 417] on textarea "Hi [PERSON_NAME] Unfortunately, [PERSON_NAME] needs to be rehomed with another …" at bounding box center [623, 483] width 460 height 132
drag, startPoint x: 579, startPoint y: 477, endPoint x: 607, endPoint y: 487, distance: 29.5
click at [580, 477] on textarea "Hi [PERSON_NAME] Unfortunately, [PERSON_NAME] needs to be rehomed with another …" at bounding box center [623, 483] width 460 height 132
click at [693, 483] on textarea "Hi [PERSON_NAME] Unfortunately, [PERSON_NAME] needs to be rehomed with another …" at bounding box center [623, 483] width 460 height 132
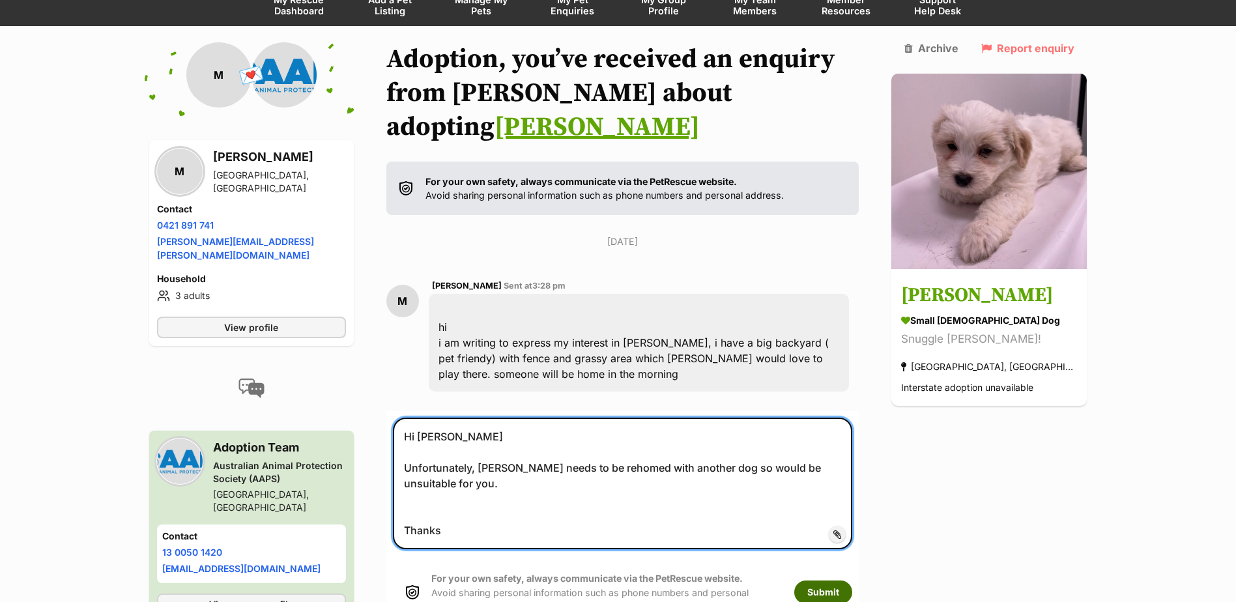
type textarea "Hi [PERSON_NAME] Unfortunately, [PERSON_NAME] needs to be rehomed with another …"
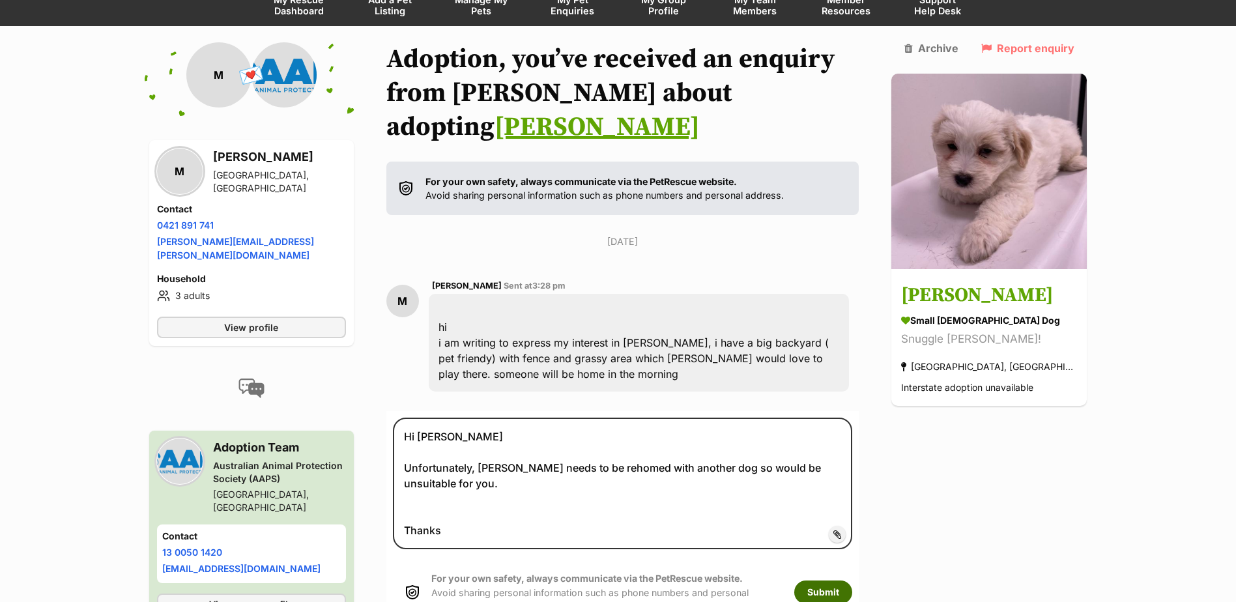
click at [852, 580] on button "Submit" at bounding box center [823, 591] width 58 height 23
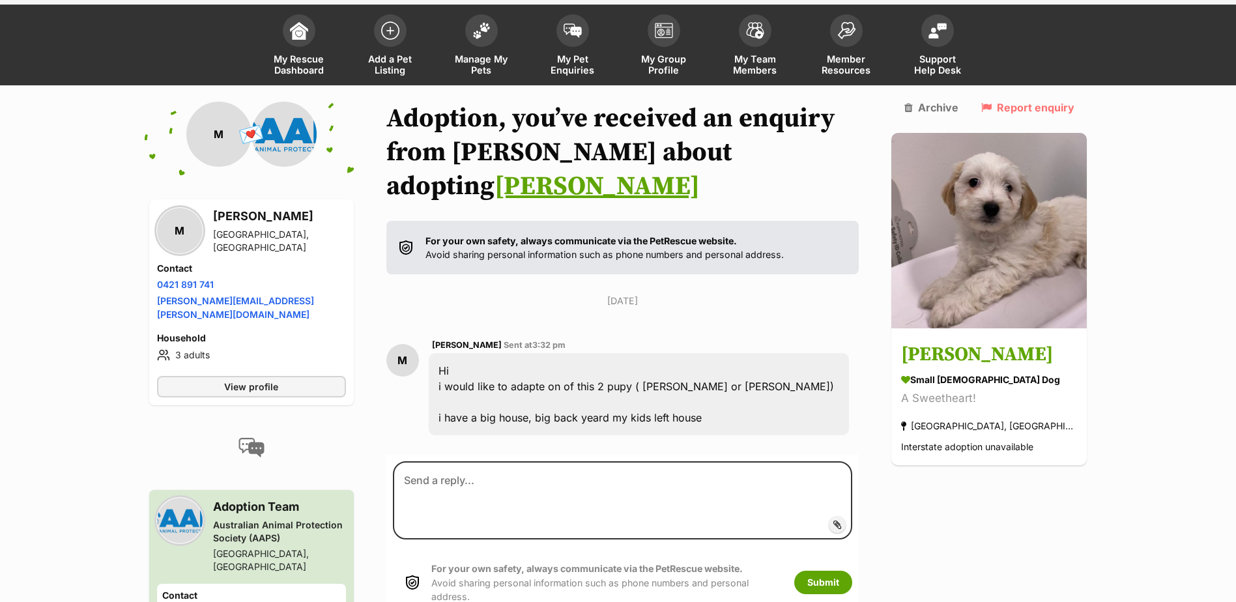
scroll to position [114, 0]
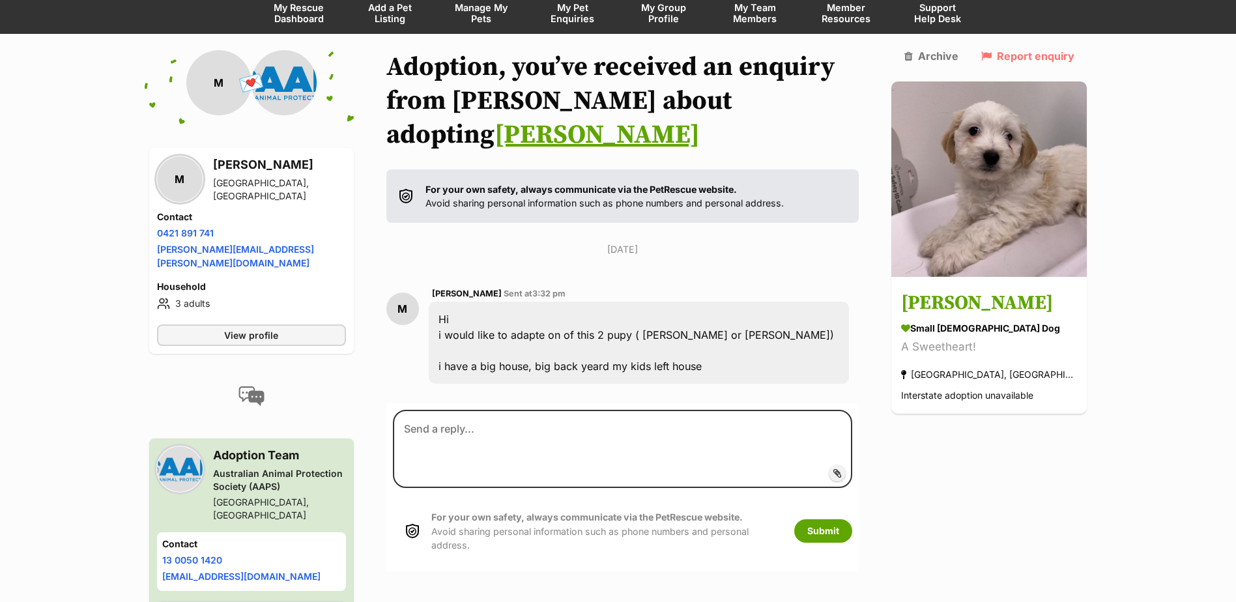
click at [425, 506] on div "For your own safety, always communicate via the PetRescue website. Avoid sharin…" at bounding box center [594, 531] width 402 height 68
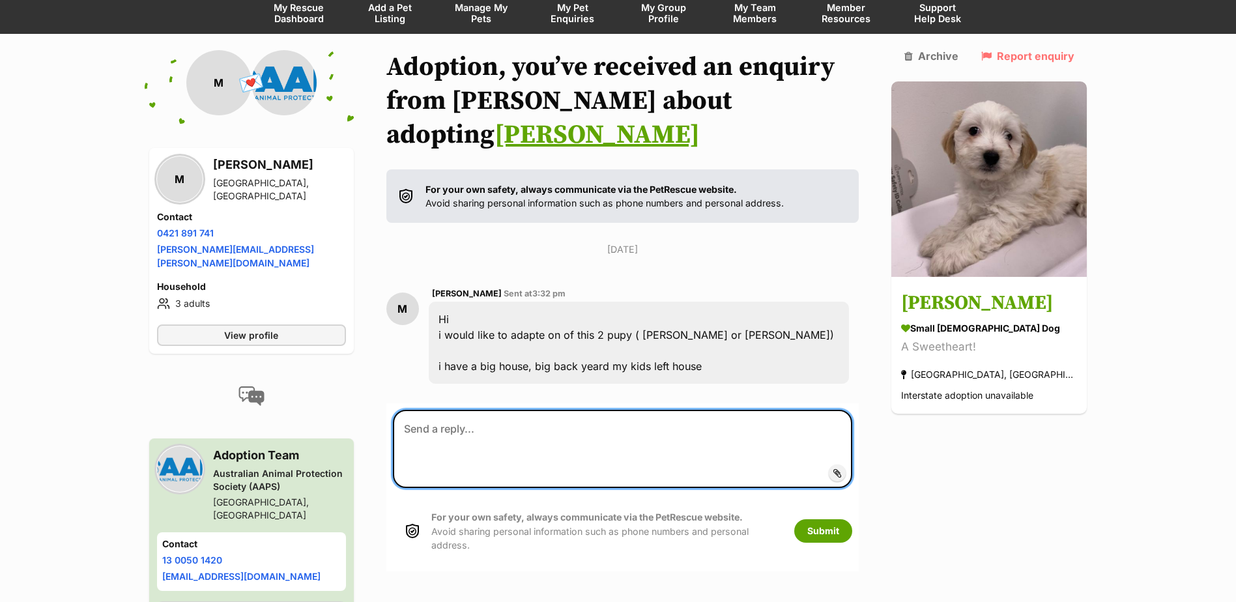
click at [437, 410] on textarea at bounding box center [623, 449] width 460 height 78
paste textarea "Hi Mona Unfortunately, Winston needs to be rehomed with another dog so would be…"
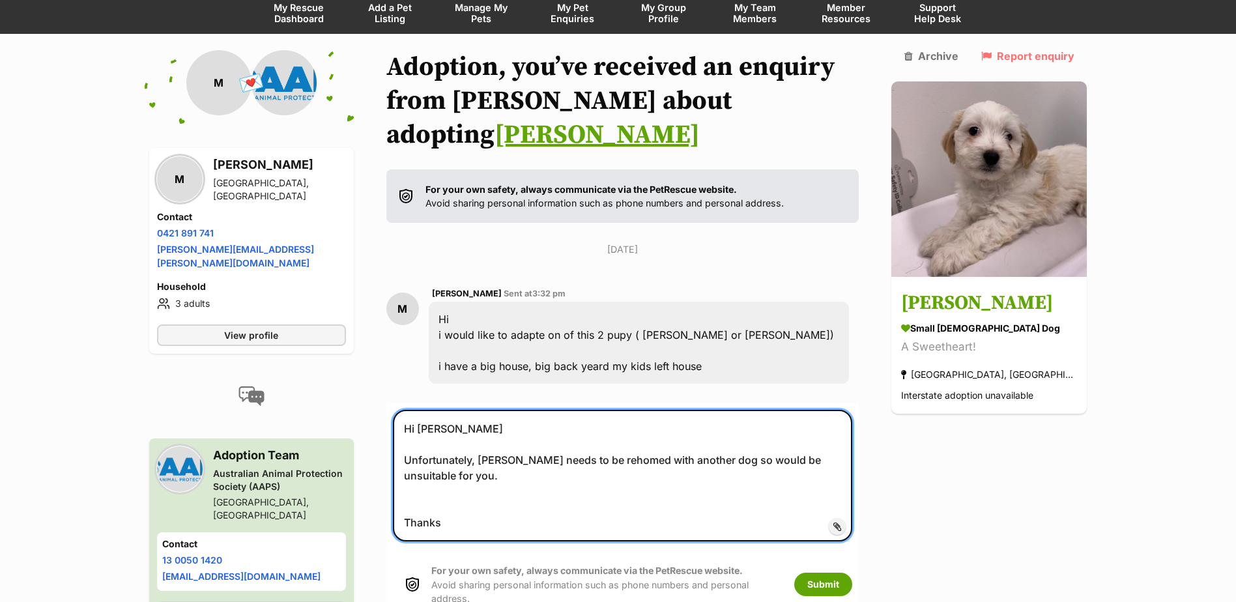
click at [504, 428] on textarea "Hi Mona Unfortunately, Winston needs to be rehomed with another dog so would be…" at bounding box center [623, 476] width 460 height 132
click at [853, 426] on textarea "Hi Mona Unfortunately, Ollie needs to be rehomed with another dog so would be u…" at bounding box center [623, 476] width 460 height 132
type textarea "Hi Mona Unfortunately, Ollie needs to be rehomed with another dog so would be u…"
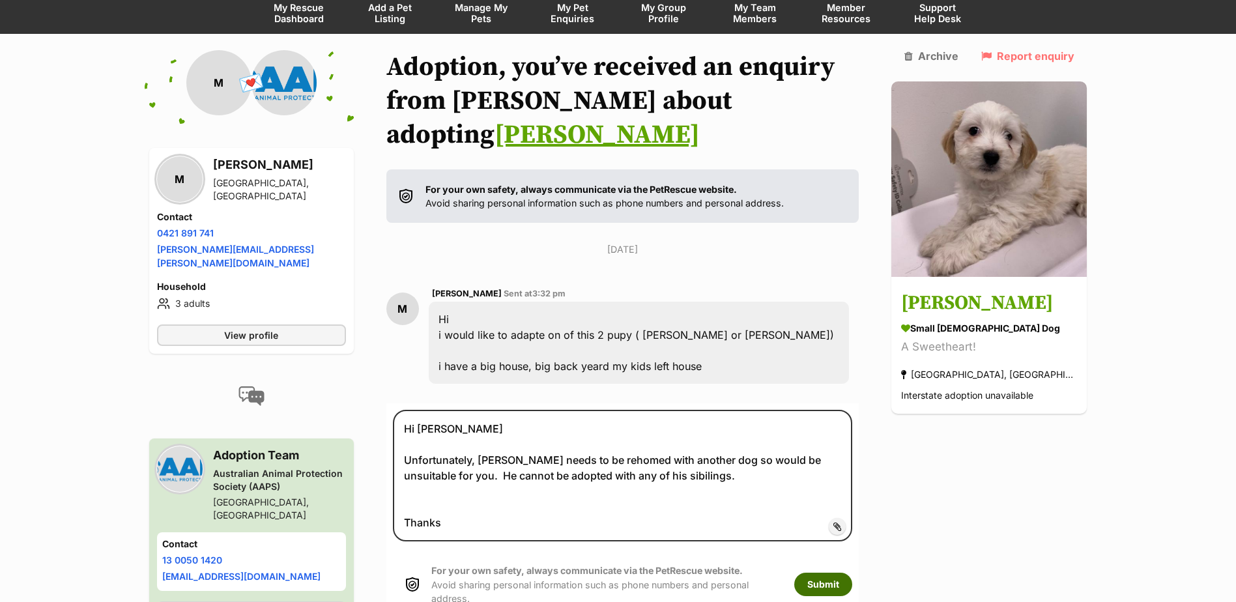
click at [850, 572] on button "Submit" at bounding box center [823, 583] width 58 height 23
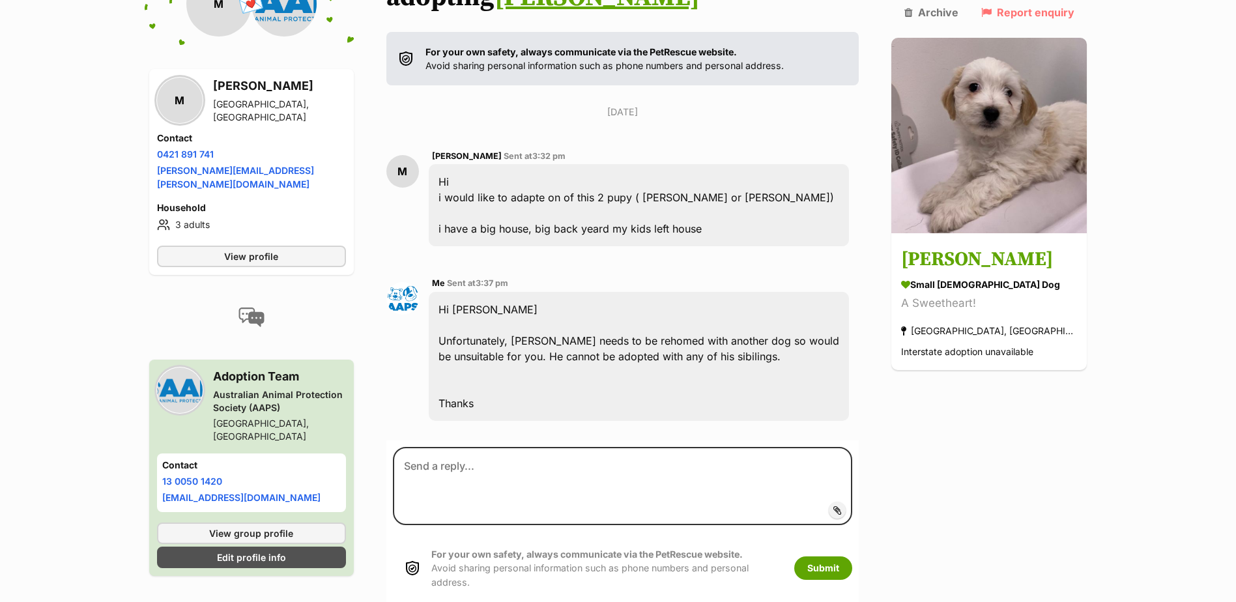
scroll to position [265, 0]
